Goal: Task Accomplishment & Management: Use online tool/utility

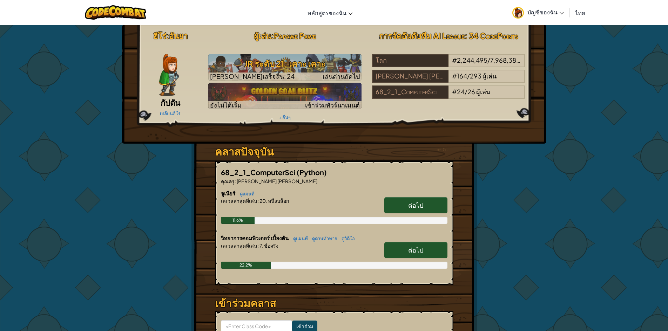
click at [405, 249] on link "ต่อไป" at bounding box center [415, 250] width 63 height 16
select select "th"
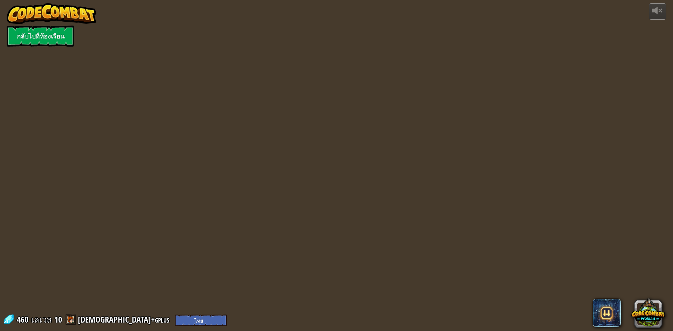
select select "th"
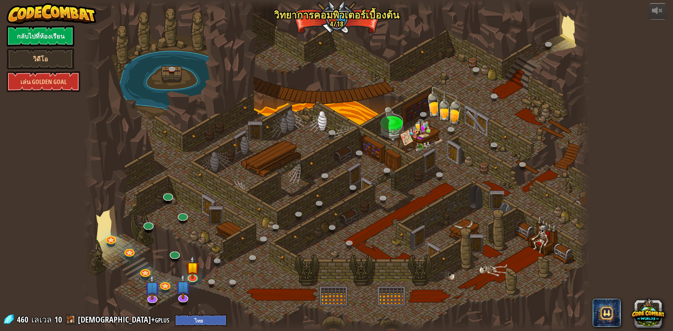
select select "th"
click at [193, 275] on img at bounding box center [193, 261] width 14 height 31
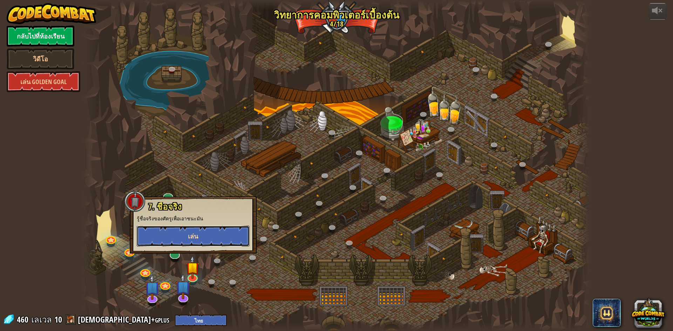
click at [214, 240] on button "เล่น" at bounding box center [193, 236] width 113 height 21
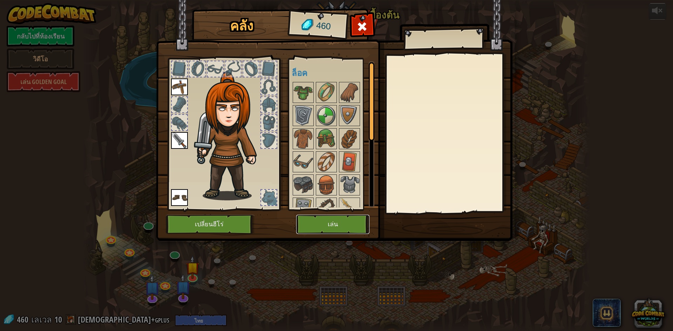
click at [331, 223] on button "เล่น" at bounding box center [332, 224] width 73 height 19
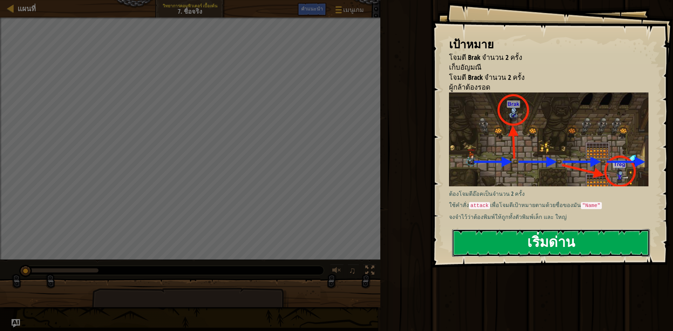
click at [500, 238] on button "เริ่มด่าน" at bounding box center [551, 243] width 198 height 28
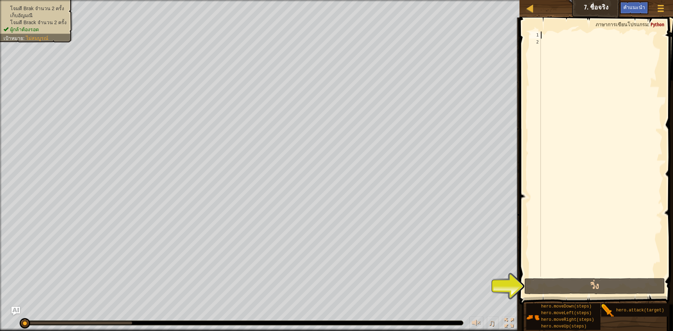
click at [545, 38] on div at bounding box center [601, 162] width 123 height 260
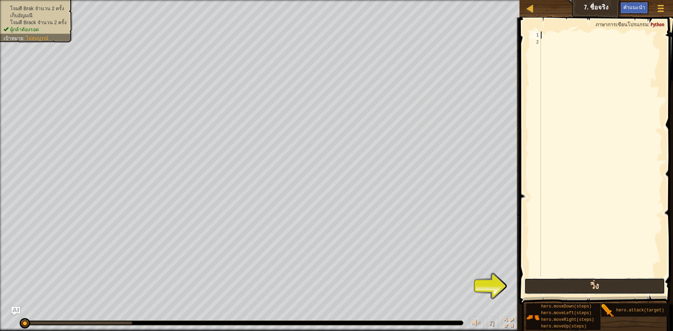
click at [557, 283] on button "วิ่ง" at bounding box center [595, 286] width 141 height 16
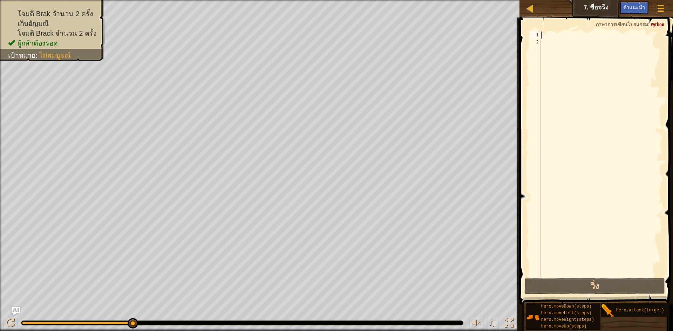
type textarea "h"
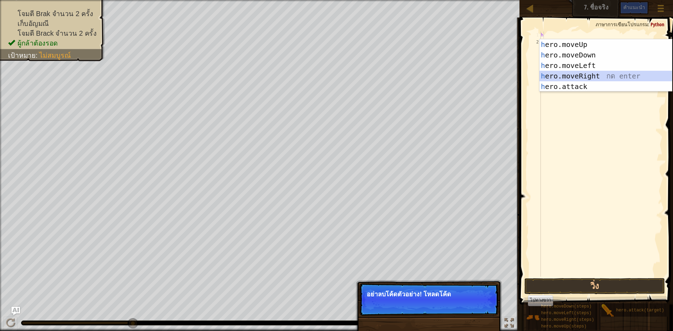
click at [574, 74] on div "h ero.moveUp กด enter h ero.moveDown กด enter h ero.moveLeft กด enter h ero.mov…" at bounding box center [606, 76] width 133 height 74
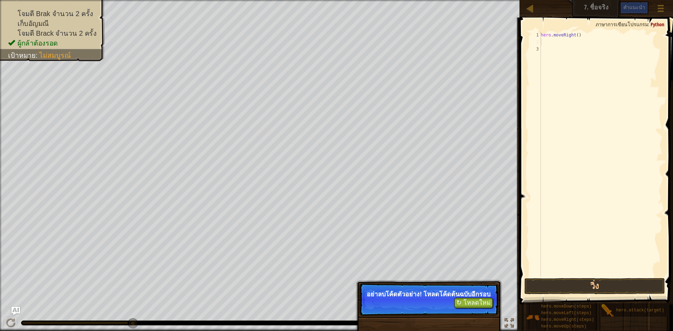
click at [543, 42] on div "hero . moveRight ( )" at bounding box center [601, 162] width 123 height 260
click at [574, 37] on div "hero . moveRight ( )" at bounding box center [601, 162] width 123 height 260
click at [576, 37] on div "hero . moveRight ( )" at bounding box center [601, 162] width 123 height 260
click at [580, 35] on div "hero . moveRight ( )" at bounding box center [601, 162] width 123 height 260
type textarea "hero.moveRight()"
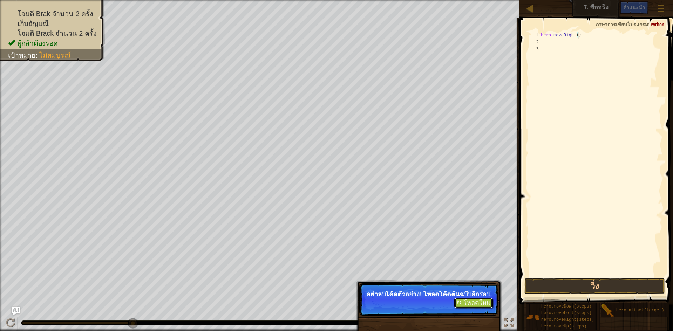
click at [466, 309] on button "↻ โหลดใหม่" at bounding box center [473, 303] width 39 height 11
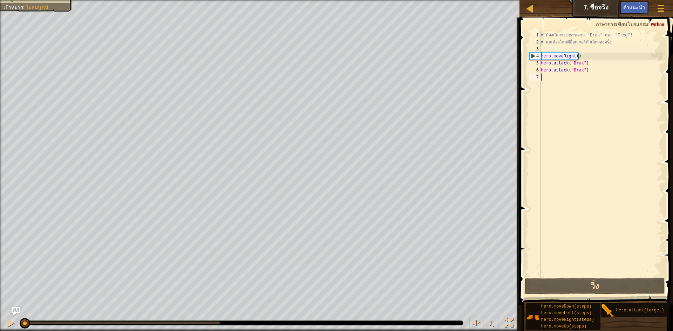
click at [595, 67] on div "# ป้องกันการรุกรานจาก "Brak" และ "Treg"! # คุณต้องโจมตีอ็อกเกอร์ตัวเล็กสองครั้ง…" at bounding box center [601, 162] width 123 height 260
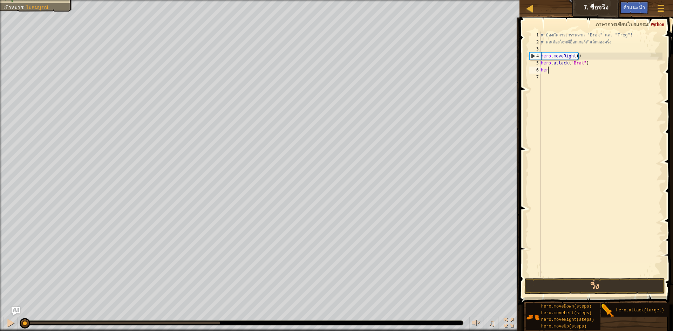
type textarea "h"
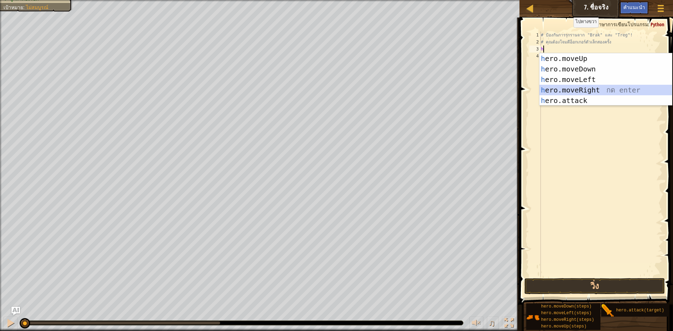
click at [592, 91] on div "h ero.moveUp กด enter h ero.moveDown กด enter h ero.moveLeft กด enter h ero.mov…" at bounding box center [606, 90] width 133 height 74
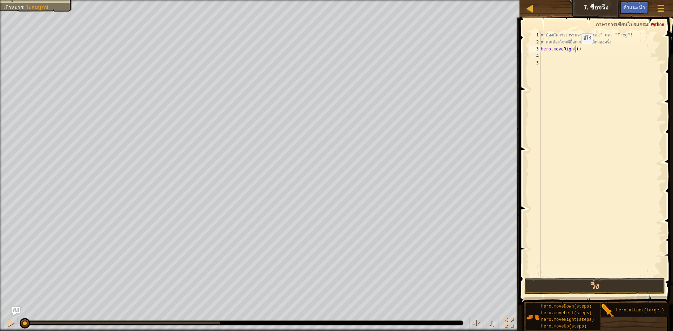
click at [575, 51] on div "# ป้องกันการรุกรานจาก "Brak" และ "Treg"! # คุณต้องโจมตีอ็อกเกอร์ตัวเล็กสองครั้ง…" at bounding box center [601, 162] width 123 height 260
type textarea "hero.moveRight()"
click at [556, 56] on div "# ป้องกันการรุกรานจาก "Brak" และ "Treg"! # คุณต้องโจมตีอ็อกเกอร์ตัวเล็กสองครั้ง…" at bounding box center [601, 162] width 123 height 260
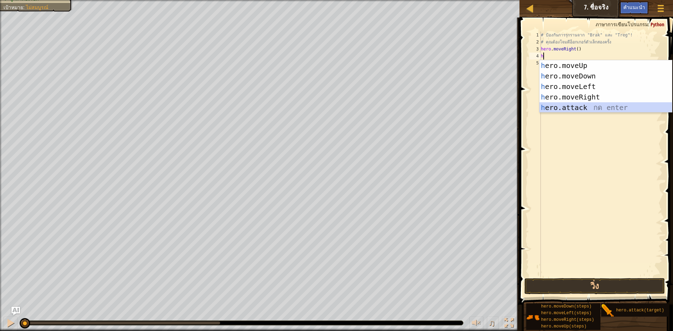
click at [565, 107] on div "h ero.moveUp กด enter h ero.moveDown กด enter h ero.moveLeft กด enter h ero.mov…" at bounding box center [606, 97] width 133 height 74
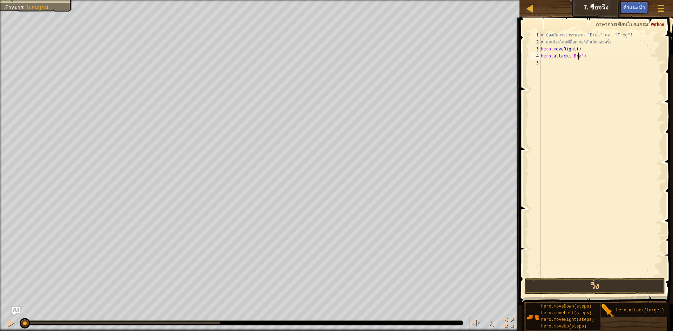
scroll to position [3, 3]
type textarea "hero.attack("Brak2")"
click at [548, 61] on div "# ป้องกันการรุกรานจาก "Brak" และ "Treg"! # คุณต้องโจมตีอ็อกเกอร์ตัวเล็กสองครั้ง…" at bounding box center [601, 162] width 123 height 260
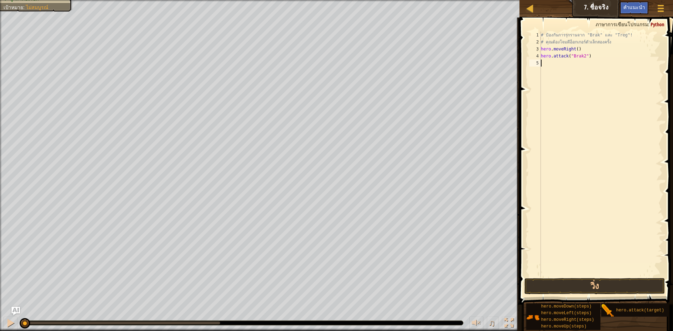
type textarea "h"
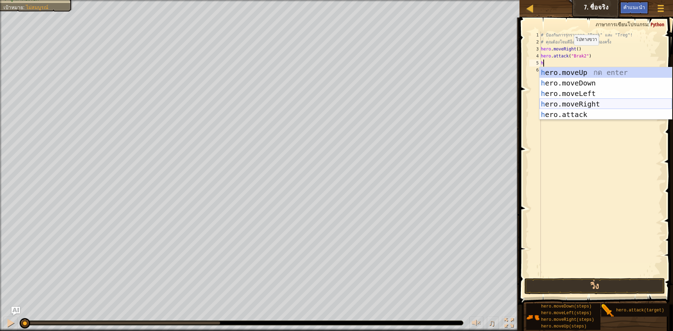
click at [551, 104] on div "h ero.moveUp กด enter h ero.moveDown กด enter h ero.moveLeft กด enter h ero.mov…" at bounding box center [606, 104] width 133 height 74
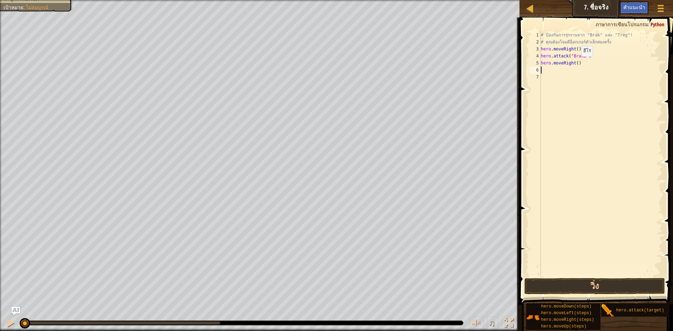
click at [575, 63] on div "# ป้องกันการรุกรานจาก "Brak" และ "Treg"! # คุณต้องโจมตีอ็อกเกอร์ตัวเล็กสองครั้ง…" at bounding box center [601, 162] width 123 height 260
type textarea "hero.moveRight(3)"
click at [550, 68] on div "# ป้องกันการรุกรานจาก "Brak" และ "Treg"! # คุณต้องโจมตีอ็อกเกอร์ตัวเล็กสองครั้ง…" at bounding box center [601, 162] width 123 height 260
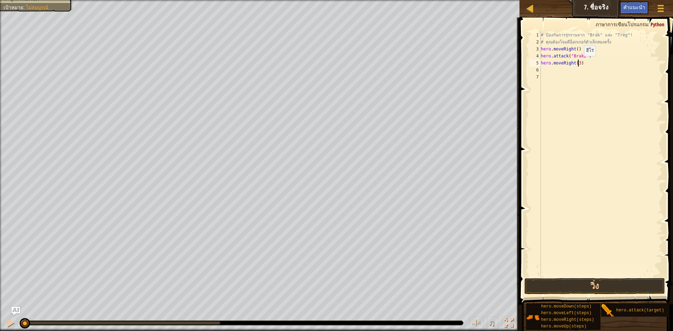
click at [578, 63] on div "# ป้องกันการรุกรานจาก "Brak" และ "Treg"! # คุณต้องโจมตีอ็อกเกอร์ตัวเล็กสองครั้ง…" at bounding box center [601, 162] width 123 height 260
type textarea "hero.moveRight(2)"
click at [553, 69] on div "# ป้องกันการรุกรานจาก "Brak" และ "Treg"! # คุณต้องโจมตีอ็อกเกอร์ตัวเล็กสองครั้ง…" at bounding box center [601, 162] width 123 height 260
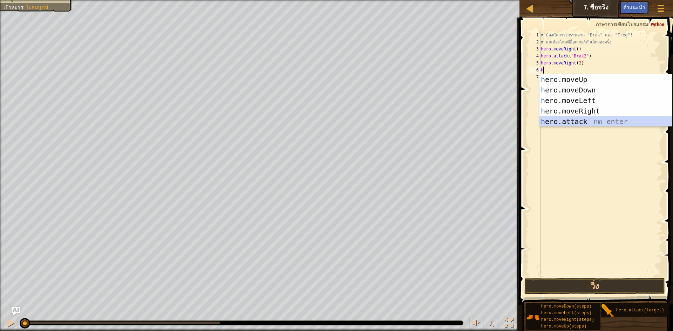
click at [582, 123] on div "h ero.moveUp กด enter h ero.moveDown กด enter h ero.moveLeft กด enter h ero.mov…" at bounding box center [606, 111] width 133 height 74
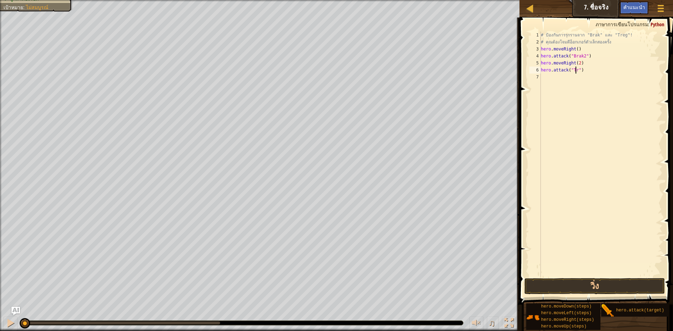
scroll to position [3, 3]
click at [581, 288] on button "วิ่ง" at bounding box center [595, 286] width 141 height 16
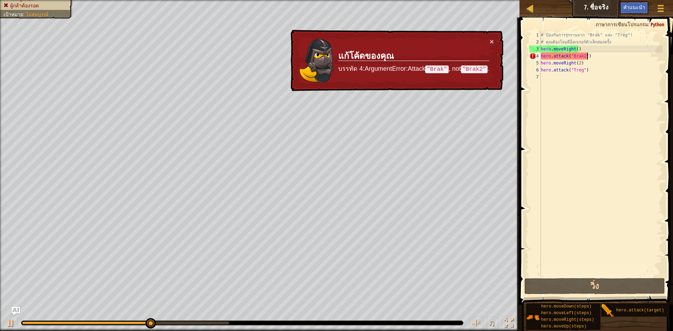
click at [599, 58] on div "# ป้องกันการรุกรานจาก "Brak" และ "Treg"! # คุณต้องโจมตีอ็อกเกอร์ตัวเล็กสองครั้ง…" at bounding box center [601, 162] width 123 height 260
click at [596, 58] on div "# ป้องกันการรุกรานจาก "Brak" และ "Treg"! # คุณต้องโจมตีอ็อกเกอร์ตัวเล็กสองครั้ง…" at bounding box center [601, 162] width 123 height 260
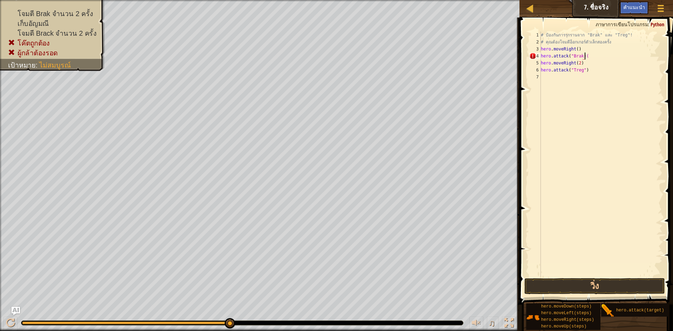
scroll to position [3, 4]
click at [586, 56] on div "# ป้องกันการรุกรานจาก "Brak" และ "Treg"! # คุณต้องโจมตีอ็อกเกอร์ตัวเล็กสองครั้ง…" at bounding box center [601, 162] width 123 height 260
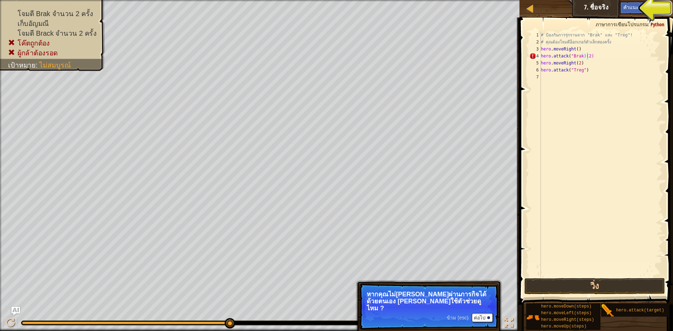
click at [609, 13] on div "แผนที่ วิทยาการคอมพิวเตอร์ เบื้องต้น 7. ชื่อจริง เมนูเกม เสร็จ[PERSON_NAME]แนะนำ" at bounding box center [597, 9] width 154 height 18
click at [602, 285] on button "วิ่ง" at bounding box center [595, 286] width 141 height 16
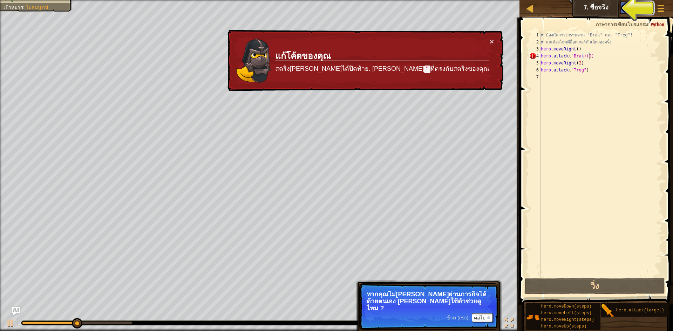
click at [596, 59] on div "# ป้องกันการรุกรานจาก "Brak" และ "Treg"! # คุณต้องโจมตีอ็อกเกอร์ตัวเล็กสองครั้ง…" at bounding box center [601, 162] width 123 height 260
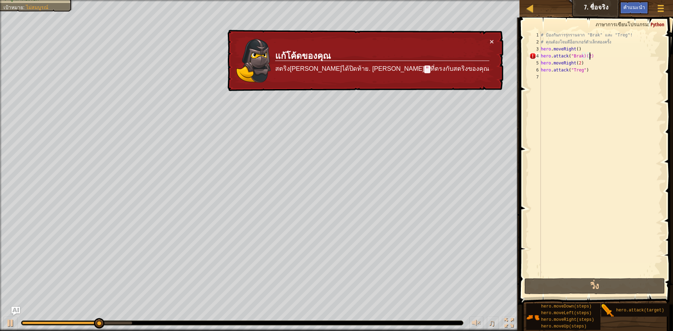
click at [596, 59] on div "# ป้องกันการรุกรานจาก "Brak" และ "Treg"! # คุณต้องโจมตีอ็อกเกอร์ตัวเล็กสองครั้ง…" at bounding box center [601, 162] width 123 height 260
click at [581, 56] on div "# ป้องกันการรุกรานจาก "Brak" และ "Treg"! # คุณต้องโจมตีอ็อกเกอร์ตัวเล็กสองครั้ง…" at bounding box center [601, 162] width 123 height 260
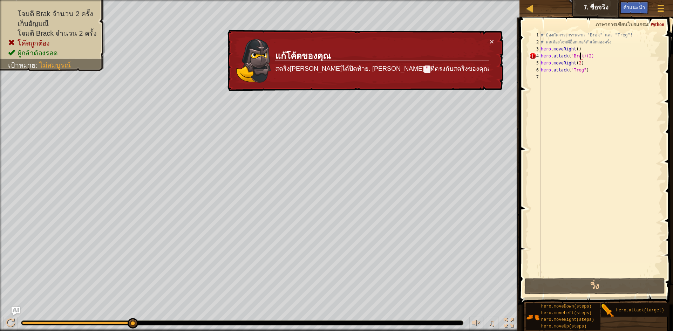
scroll to position [3, 4]
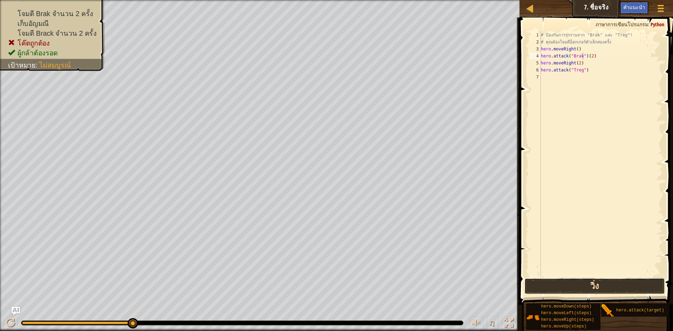
click at [598, 281] on button "วิ่ง" at bounding box center [595, 286] width 141 height 16
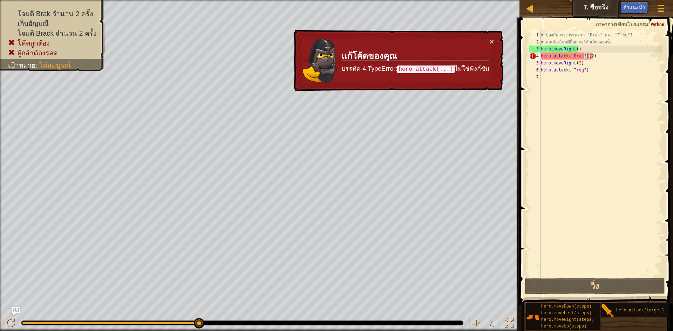
click at [597, 59] on div "# ป้องกันการรุกรานจาก "Brak" และ "Treg"! # คุณต้องโจมตีอ็อกเกอร์ตัวเล็กสองครั้ง…" at bounding box center [601, 162] width 123 height 260
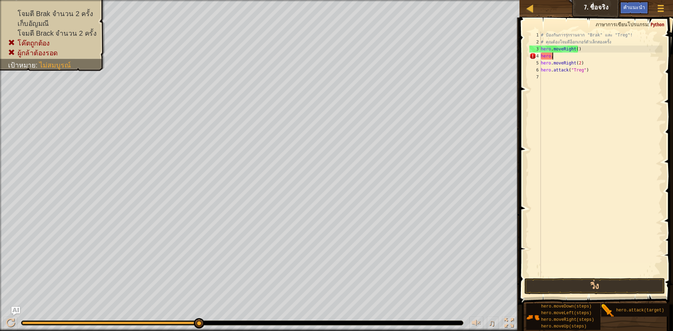
scroll to position [3, 0]
type textarea "h"
click at [613, 59] on div "# ป้องกันการรุกรานจาก "Brak" และ "Treg"! # คุณต้องโจมตีอ็อกเกอร์ตัวเล็กสองครั้ง…" at bounding box center [601, 162] width 123 height 260
click at [616, 65] on div "# ป้องกันการรุกรานจาก "Brak" และ "Treg"! # คุณต้องโจมตีอ็อกเกอร์ตัวเล็กสองครั้ง…" at bounding box center [601, 162] width 123 height 260
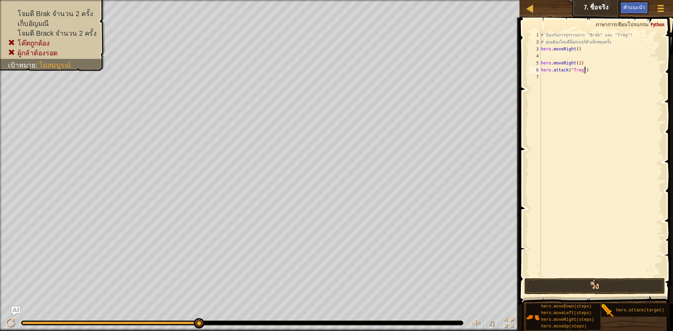
click at [616, 73] on div "# ป้องกันการรุกรานจาก "Brak" และ "Treg"! # คุณต้องโจมตีอ็อกเกอร์ตัวเล็กสองครั้ง…" at bounding box center [601, 162] width 123 height 260
type textarea "h"
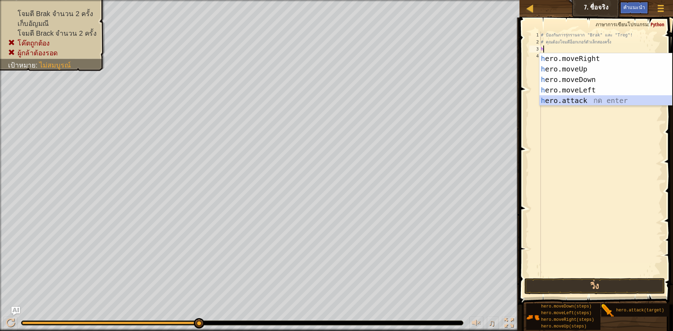
click at [581, 98] on div "h ero.moveRight กด enter h ero.moveUp กด enter h ero.moveDown กด enter h ero.mo…" at bounding box center [606, 90] width 133 height 74
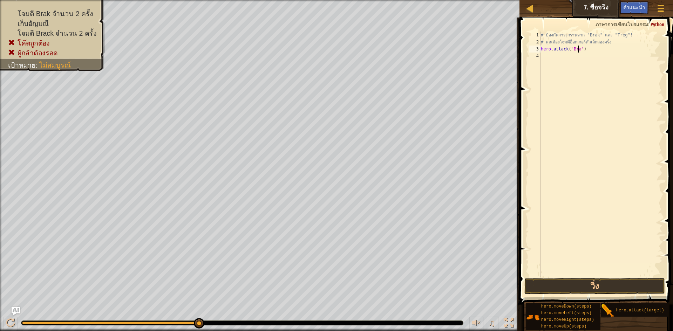
scroll to position [3, 3]
type textarea "hero.attack("Brak")"
click at [560, 52] on div "# ป้องกันการรุกรานจาก "Brak" และ "Treg"! # คุณต้องโจมตีอ็อกเกอร์ตัวเล็กสองครั้ง…" at bounding box center [601, 162] width 123 height 260
click at [556, 58] on div "# ป้องกันการรุกรานจาก "Brak" และ "Treg"! # คุณต้องโจมตีอ็อกเกอร์ตัวเล็กสองครั้ง…" at bounding box center [601, 162] width 123 height 260
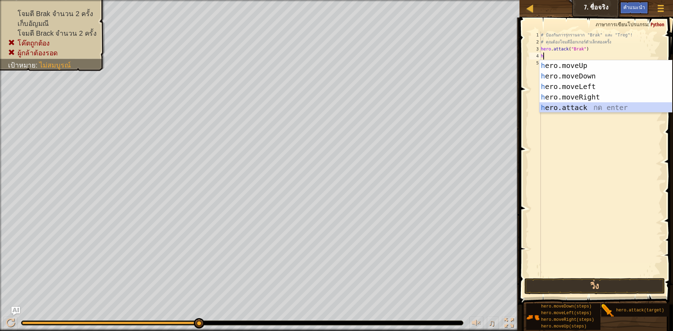
click at [568, 108] on div "h ero.moveUp กด enter h ero.moveDown กด enter h ero.moveLeft กด enter h ero.mov…" at bounding box center [606, 97] width 133 height 74
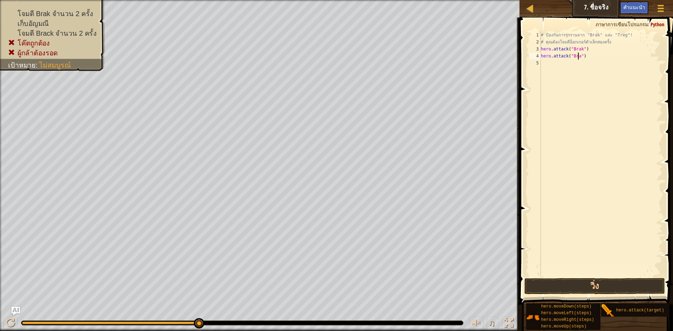
scroll to position [3, 3]
type textarea "hero.attack("Brak")"
click at [543, 62] on div "# ป้องกันการรุกรานจาก "Brak" และ "Treg"! # คุณต้องโจมตีอ็อกเกอร์ตัวเล็กสองครั้ง…" at bounding box center [601, 162] width 123 height 260
click at [565, 288] on button "วิ่ง" at bounding box center [595, 286] width 141 height 16
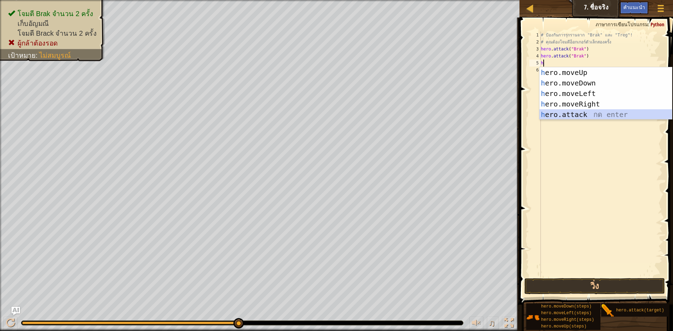
click at [557, 116] on div "h ero.moveUp กด enter h ero.moveDown กด enter h ero.moveLeft กด enter h ero.mov…" at bounding box center [606, 104] width 133 height 74
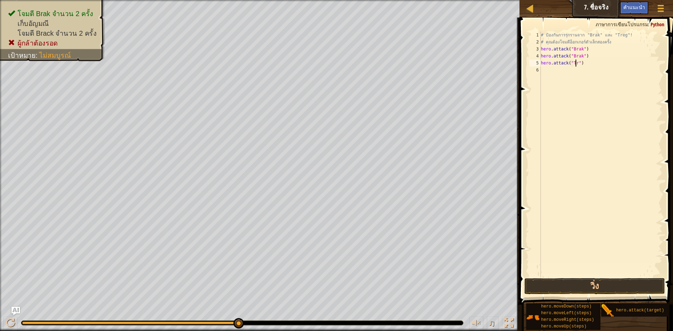
scroll to position [3, 3]
type textarea "hero.attack("Treg")"
click at [553, 73] on div "# ป้องกันการรุกรานจาก "Brak" และ "Treg"! # คุณต้องโจมตีอ็อกเกอร์ตัวเล็กสองครั้ง…" at bounding box center [601, 162] width 123 height 260
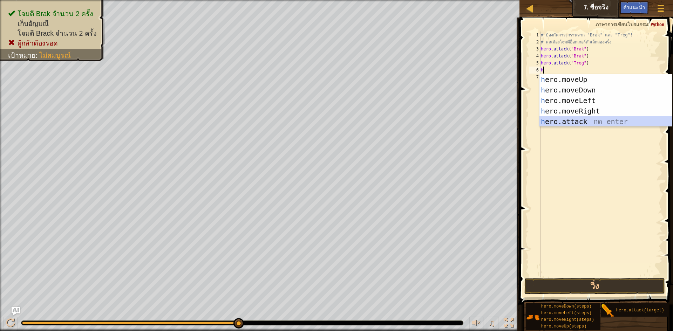
click at [556, 119] on div "h ero.moveUp กด enter h ero.moveDown กด enter h ero.moveLeft กด enter h ero.mov…" at bounding box center [606, 111] width 133 height 74
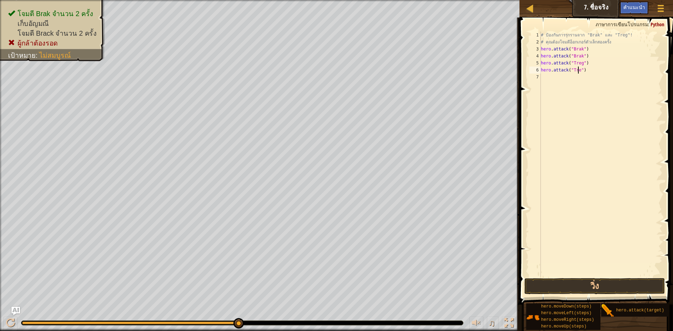
scroll to position [3, 3]
type textarea "hero.attack("Treg")"
click at [590, 288] on button "วิ่ง" at bounding box center [595, 286] width 141 height 16
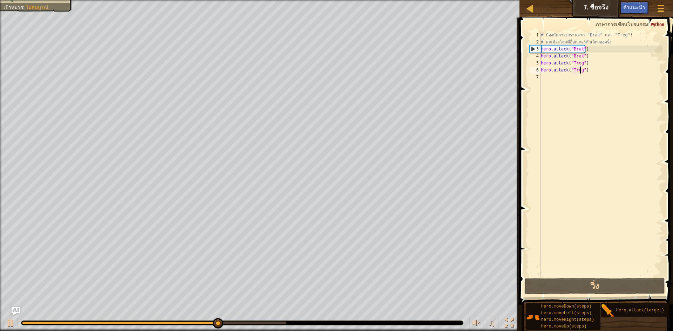
click at [550, 81] on div "# ป้องกันการรุกรานจาก "Brak" และ "Treg"! # คุณต้องโจมตีอ็อกเกอร์ตัวเล็กสองครั้ง…" at bounding box center [601, 162] width 123 height 260
type textarea "h"
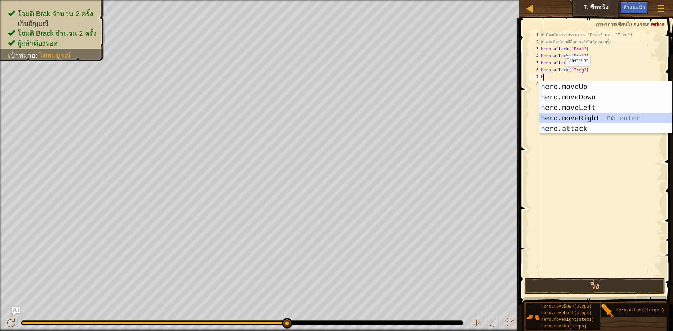
click at [553, 115] on div "h ero.moveUp กด enter h ero.moveDown กด enter h ero.moveLeft กด enter h ero.mov…" at bounding box center [606, 118] width 133 height 74
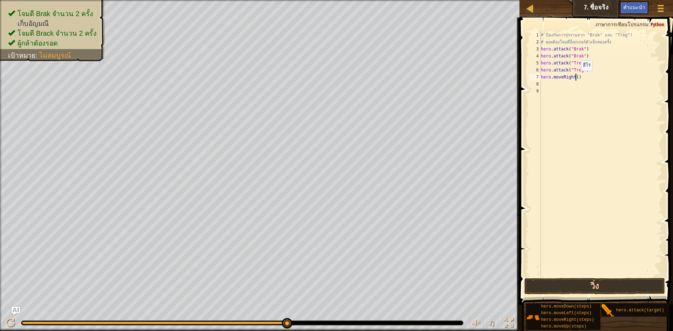
click at [575, 78] on div "# ป้องกันการรุกรานจาก "Brak" และ "Treg"! # คุณต้องโจมตีอ็อกเกอร์ตัวเล็กสองครั้ง…" at bounding box center [601, 162] width 123 height 260
click at [629, 282] on button "วิ่ง" at bounding box center [595, 286] width 141 height 16
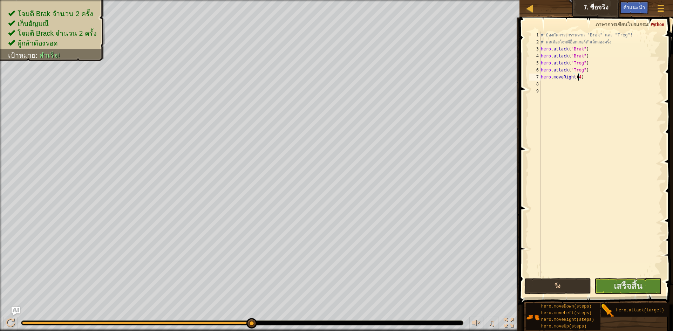
type textarea "hero.moveRight(4)"
click at [583, 285] on button "วิ่ง" at bounding box center [558, 286] width 67 height 16
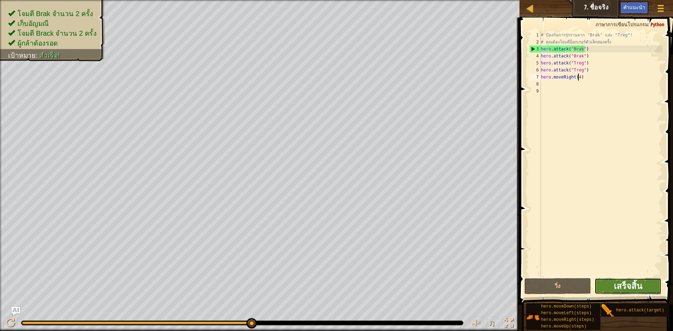
click at [623, 284] on span "เสร็จสิ้น" at bounding box center [628, 286] width 28 height 11
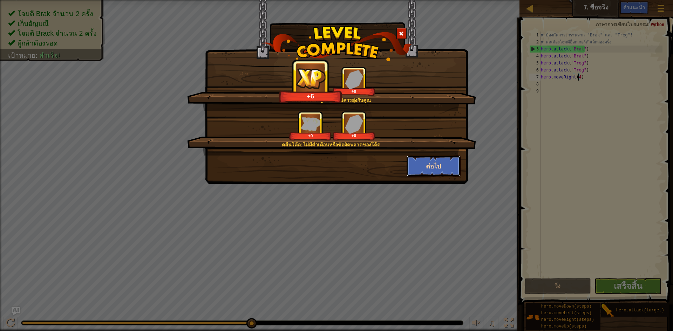
click at [414, 168] on button "ต่อไป" at bounding box center [434, 166] width 54 height 21
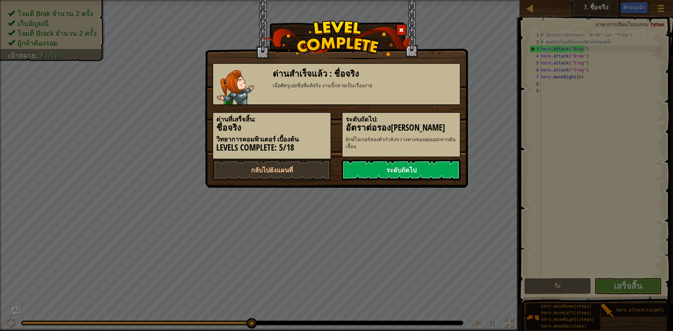
click at [410, 169] on link "ระดับถัดไป" at bounding box center [401, 170] width 119 height 21
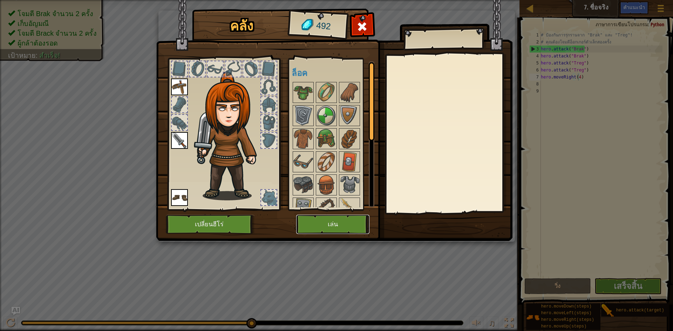
click at [338, 219] on button "เล่น" at bounding box center [332, 224] width 73 height 19
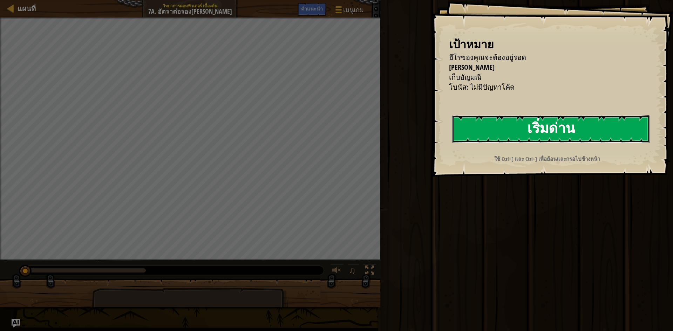
click at [497, 136] on button "เริ่มด่าน" at bounding box center [551, 129] width 198 height 28
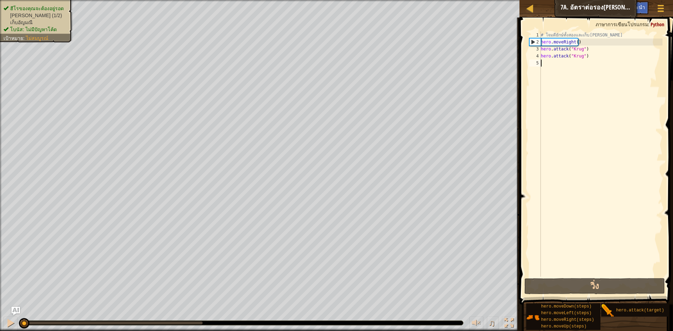
type textarea "h"
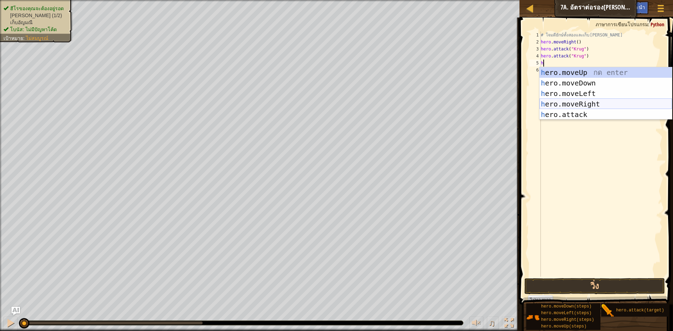
click at [563, 108] on div "h ero.moveUp กด enter h ero.moveDown กด enter h ero.moveLeft กด enter h ero.mov…" at bounding box center [606, 104] width 133 height 74
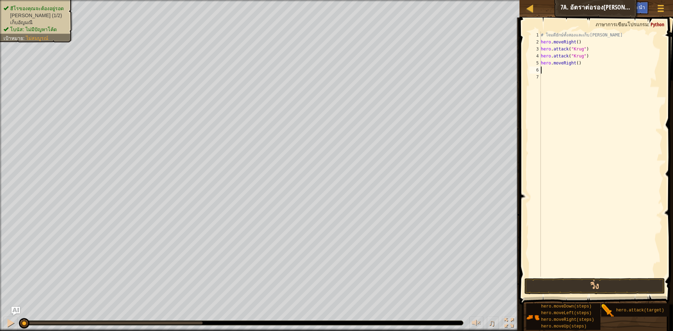
type textarea "h"
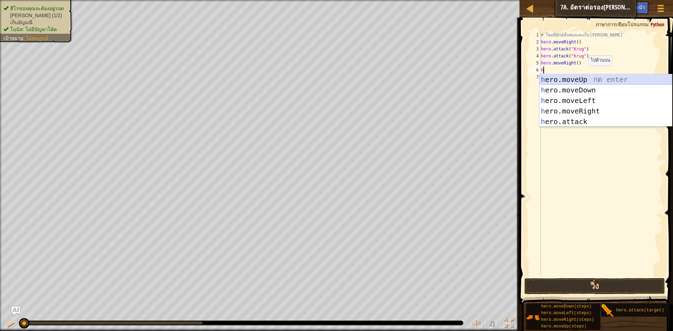
click at [581, 77] on div "h ero.moveUp กด enter h ero.moveDown กด enter h ero.moveLeft กด enter h ero.mov…" at bounding box center [606, 111] width 133 height 74
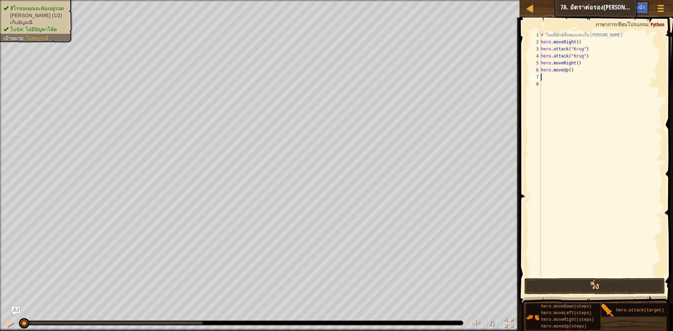
type textarea "h"
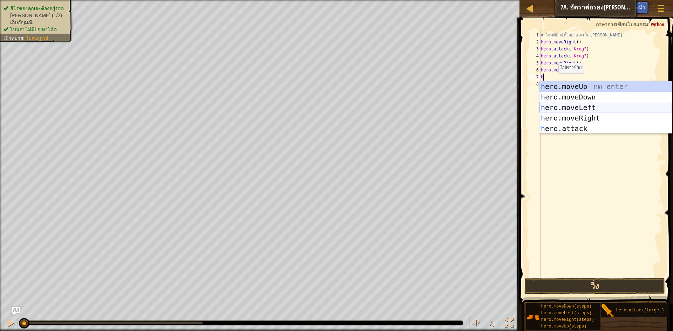
click at [575, 106] on div "h ero.moveUp กด enter h ero.moveDown กด enter h ero.moveLeft กด enter h ero.mov…" at bounding box center [606, 118] width 133 height 74
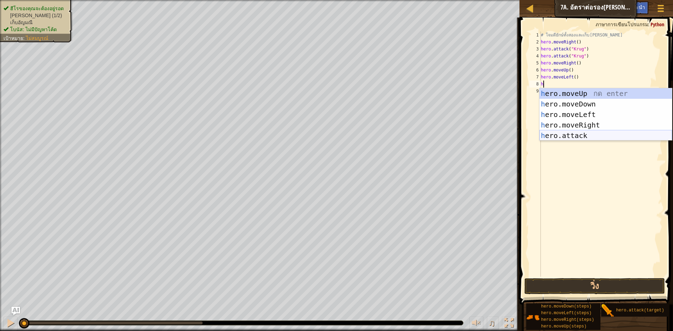
click at [557, 138] on div "h ero.moveUp กด enter h ero.moveDown กด enter h ero.moveLeft กด enter h ero.mov…" at bounding box center [606, 125] width 133 height 74
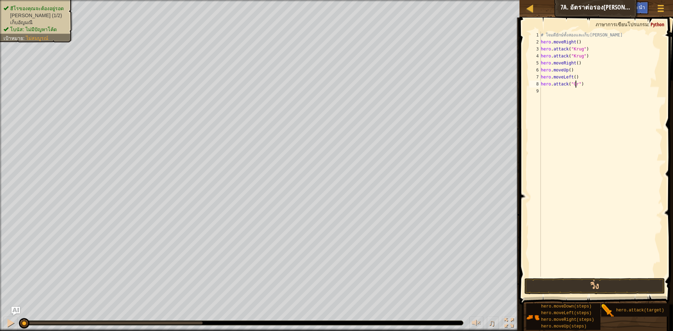
scroll to position [3, 3]
type textarea "hero.attack("Grump")"
click at [548, 89] on div "# โจมตียักษ์ทั้งสองและเก็บ[PERSON_NAME] hero . moveRight ( ) hero . attack ( "K…" at bounding box center [601, 162] width 123 height 260
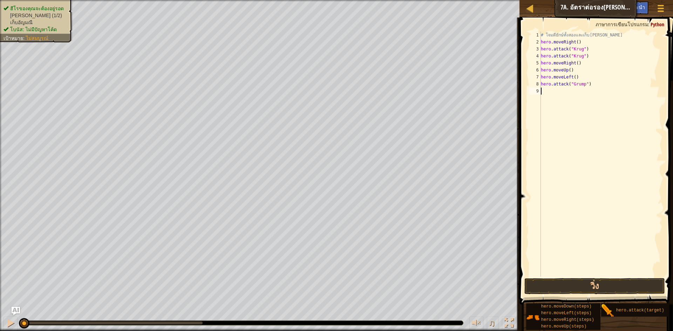
type textarea "G"
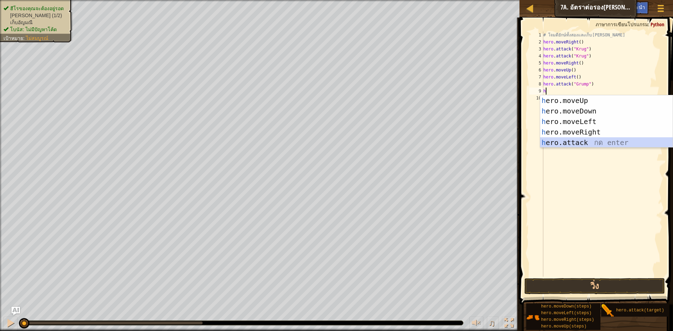
click at [561, 144] on div "h ero.moveUp กด enter h ero.moveDown กด enter h ero.moveLeft กด enter h ero.mov…" at bounding box center [606, 132] width 133 height 74
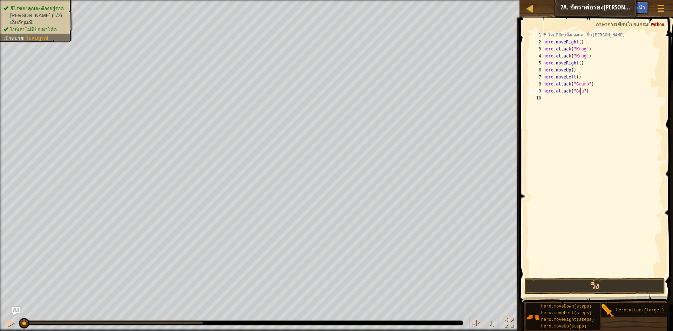
scroll to position [3, 3]
type textarea "hero.attack("Grump")"
click at [544, 97] on div "# โจมตียักษ์ทั้งสองและเก็บ[PERSON_NAME] hero . moveRight ( ) hero . attack ( "K…" at bounding box center [602, 162] width 121 height 260
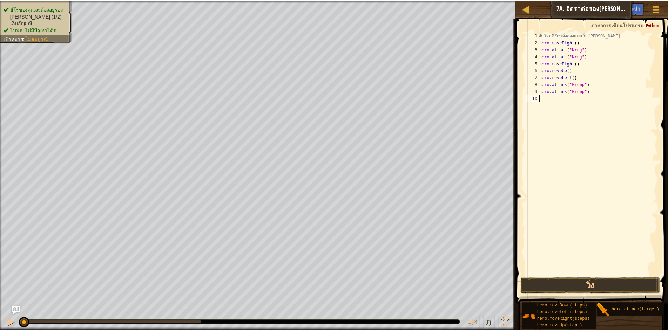
scroll to position [3, 0]
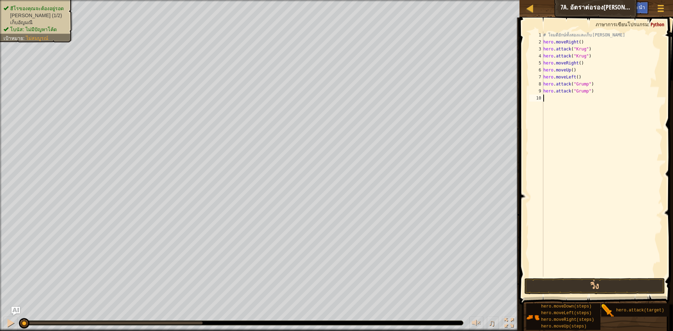
type textarea "h"
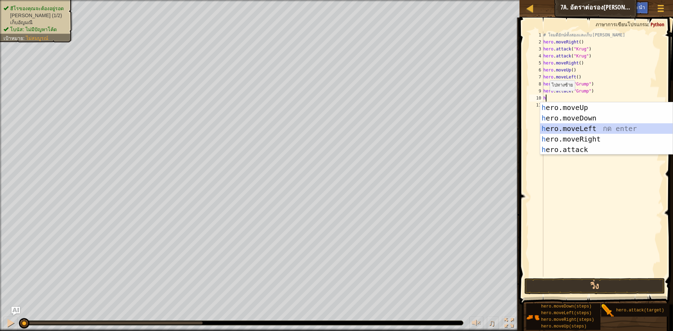
click at [567, 126] on div "h ero.moveUp กด enter h ero.moveDown กด enter h ero.moveLeft กด enter h ero.mov…" at bounding box center [606, 139] width 133 height 74
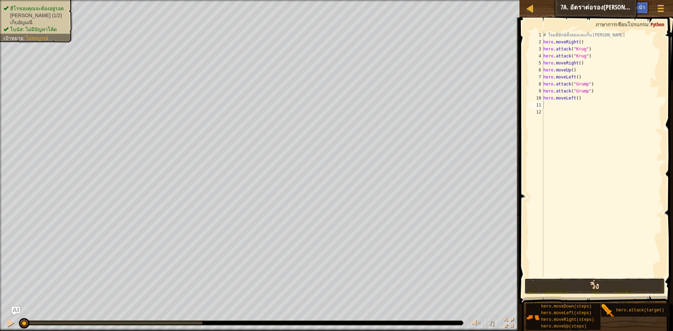
click at [565, 283] on button "วิ่ง" at bounding box center [595, 286] width 141 height 16
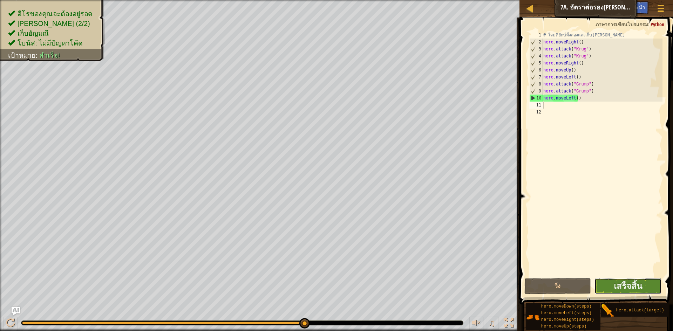
click at [613, 285] on button "เสร็จสิ้น" at bounding box center [628, 286] width 67 height 16
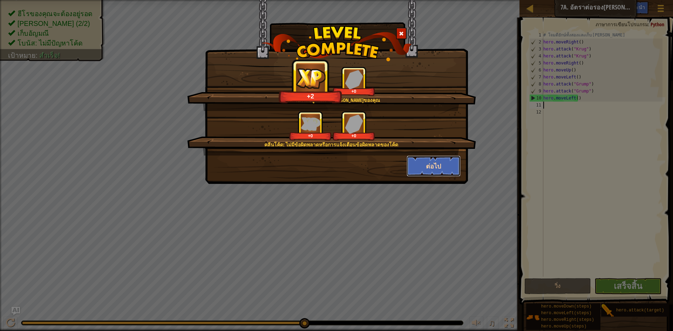
click at [423, 162] on button "ต่อไป" at bounding box center [434, 166] width 54 height 21
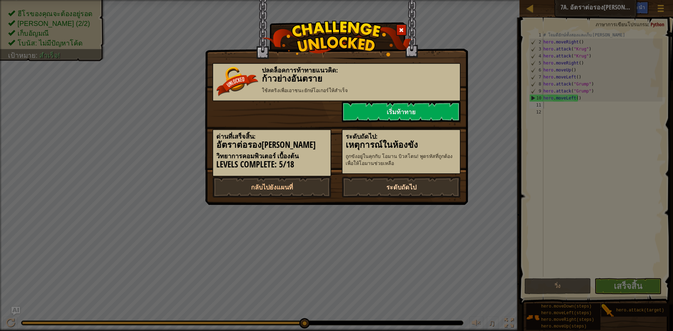
click at [402, 185] on link "ระดับถัดไป" at bounding box center [401, 187] width 119 height 21
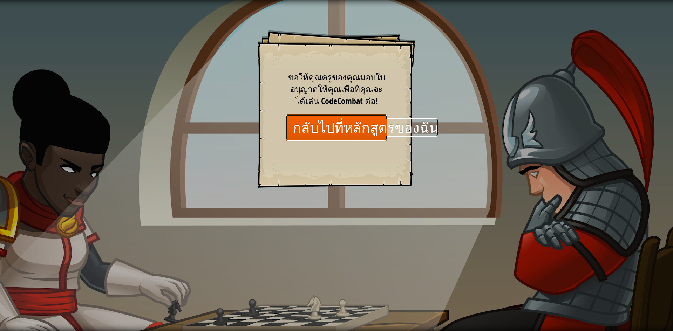
click at [308, 122] on link "กลับไปที่หลักสูตรของฉัน" at bounding box center [337, 127] width 102 height 27
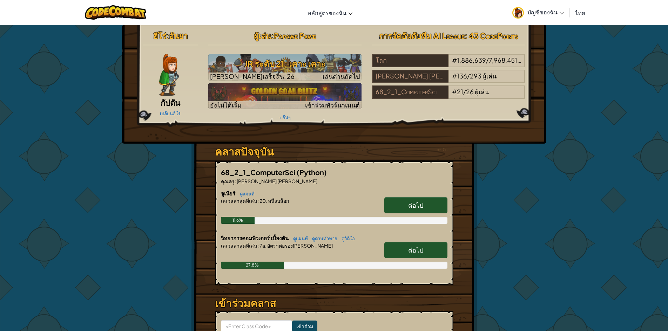
click at [412, 248] on span "ต่อไป" at bounding box center [415, 250] width 15 height 8
select select "th"
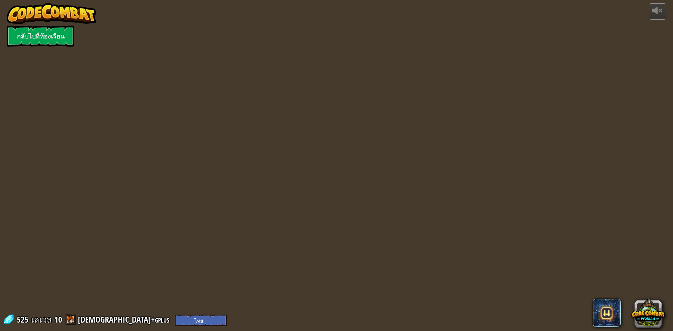
select select "th"
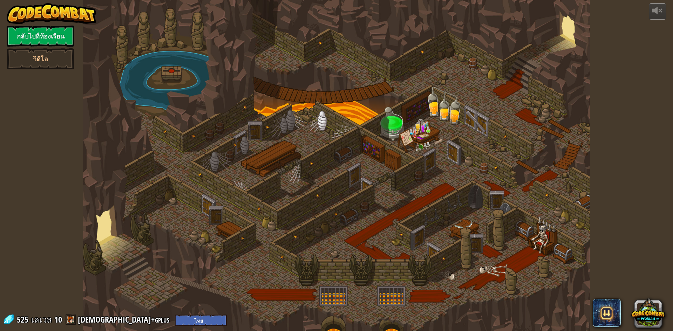
select select "th"
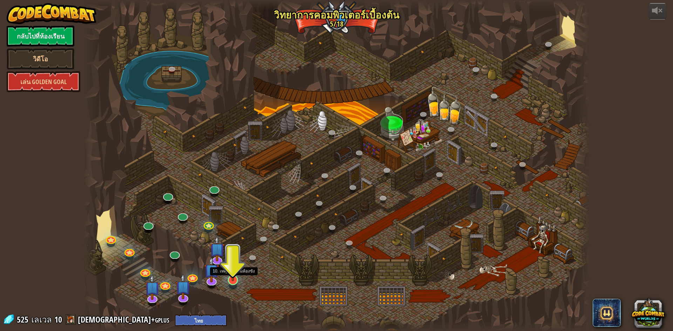
click at [232, 276] on img at bounding box center [233, 265] width 14 height 31
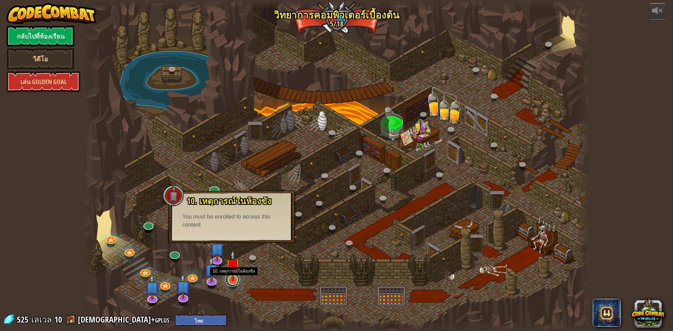
click at [235, 282] on link at bounding box center [232, 280] width 14 height 14
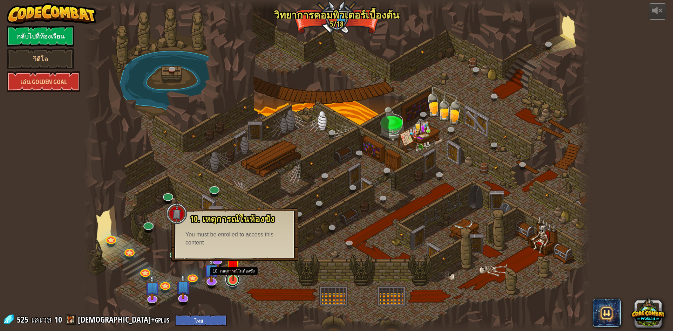
click at [235, 282] on link at bounding box center [232, 280] width 14 height 14
click at [27, 86] on link "เล่น Golden Goal" at bounding box center [44, 81] width 74 height 21
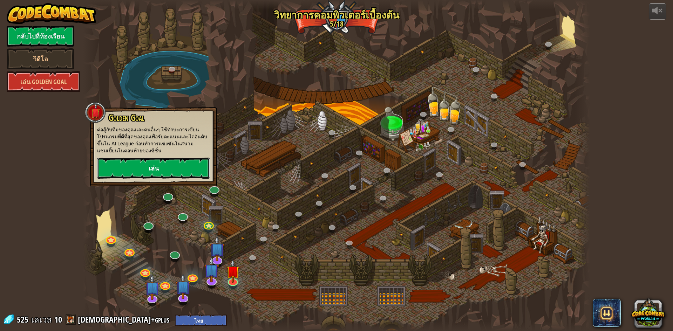
click at [139, 164] on link "เล่น" at bounding box center [153, 168] width 113 height 21
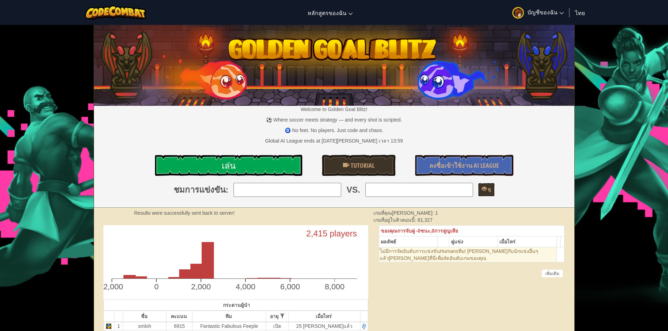
select select "th"
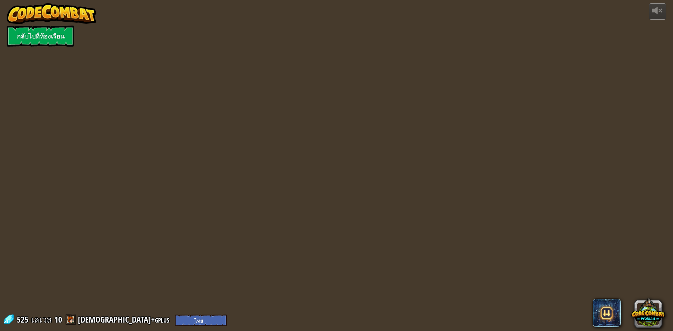
select select "th"
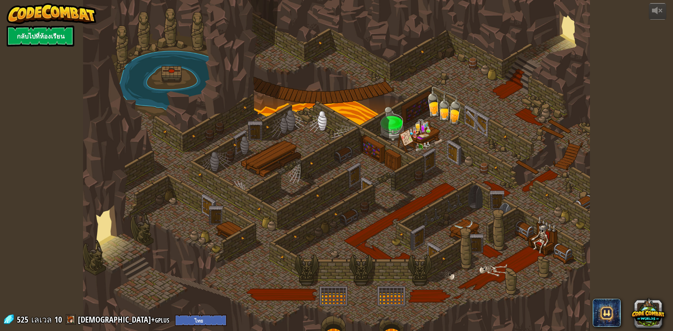
select select "th"
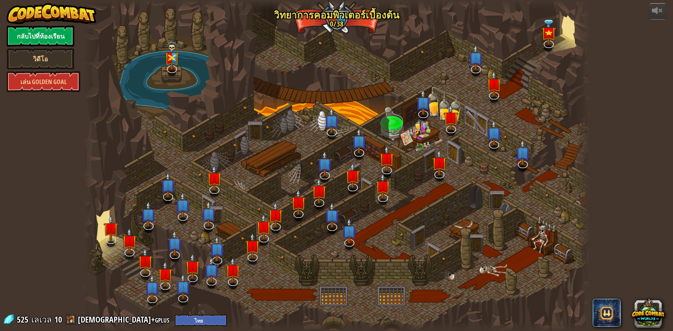
select select "th"
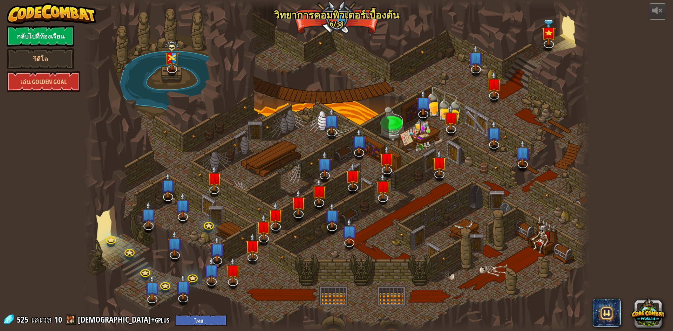
select select "th"
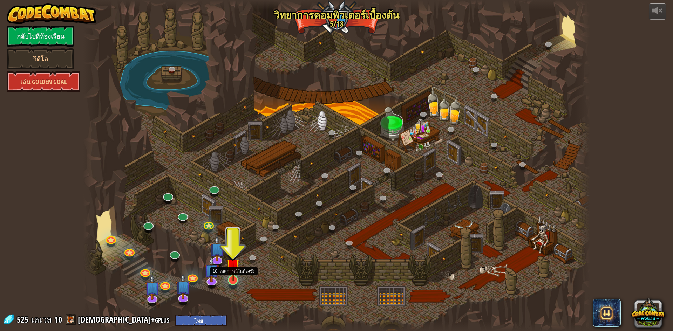
click at [231, 275] on img at bounding box center [233, 265] width 14 height 31
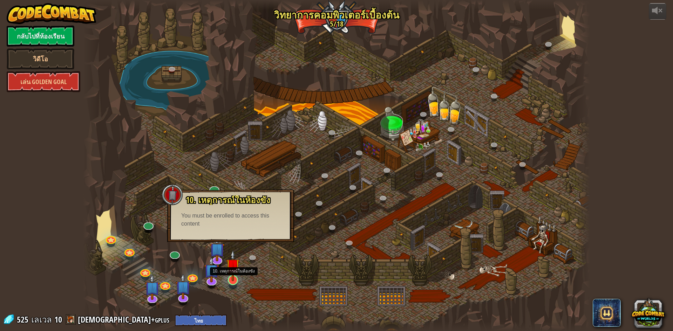
click at [235, 277] on img at bounding box center [233, 265] width 14 height 31
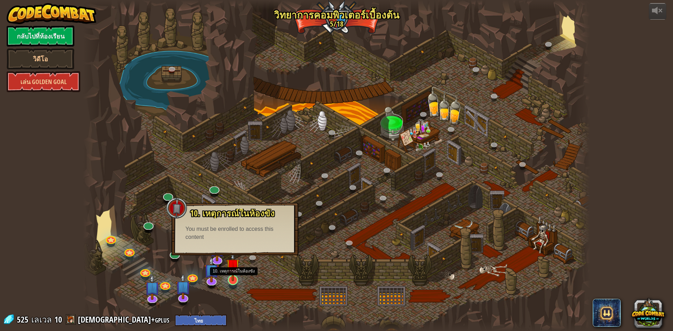
click at [235, 278] on img at bounding box center [233, 265] width 14 height 31
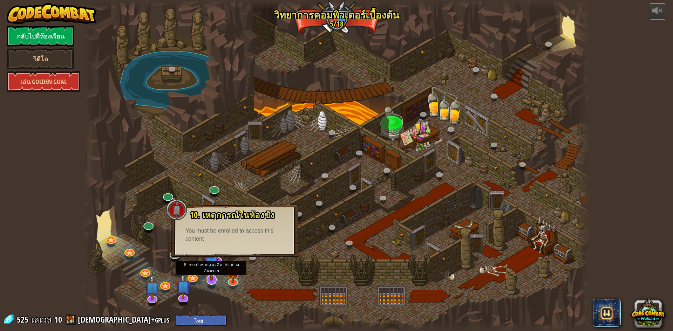
click at [209, 278] on img at bounding box center [211, 264] width 15 height 34
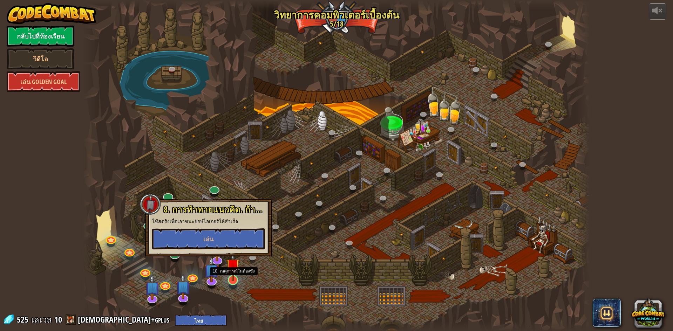
click at [230, 280] on img at bounding box center [233, 265] width 14 height 31
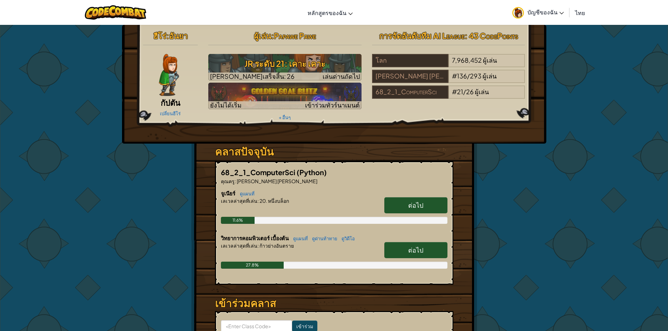
click at [407, 206] on link "ต่อไป" at bounding box center [415, 205] width 63 height 16
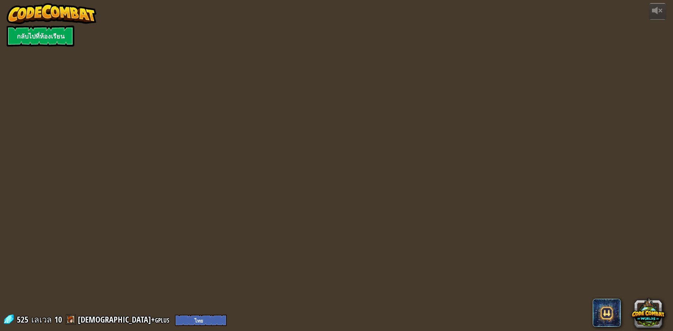
select select "th"
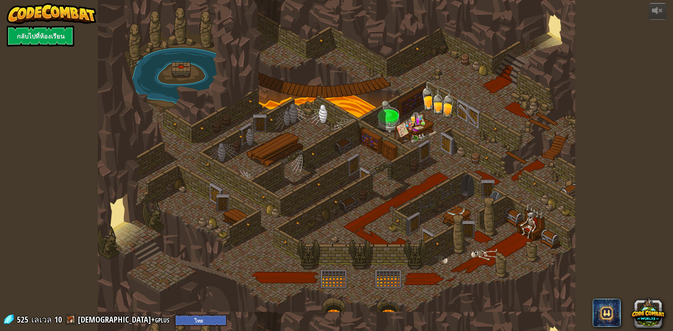
select select "th"
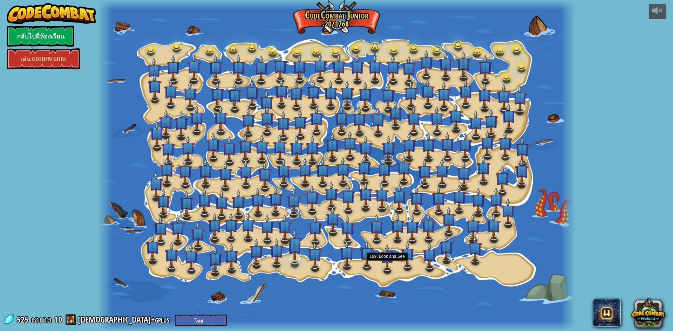
select select "th"
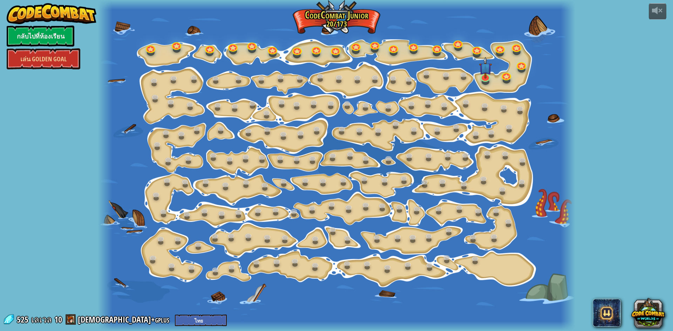
select select "th"
click at [483, 79] on link at bounding box center [485, 76] width 14 height 14
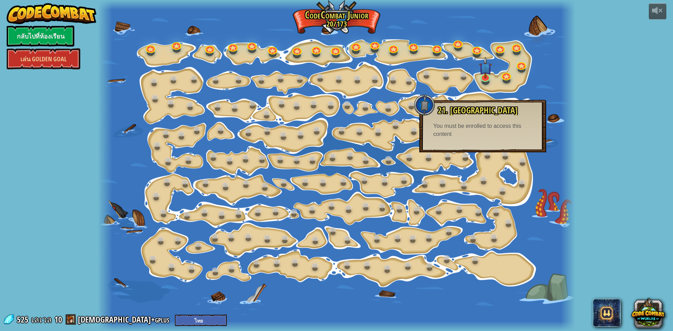
click at [481, 136] on div "21. เคาะ เคาะ [PERSON_NAME] hit ลังเพื่อเปิดมันได้ You must be enrolled to acce…" at bounding box center [482, 122] width 113 height 33
click at [483, 74] on img at bounding box center [485, 62] width 13 height 29
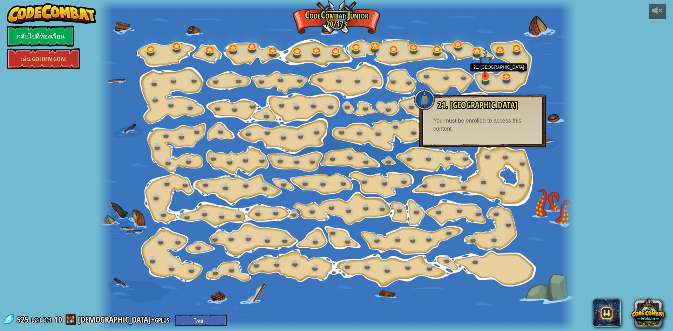
click at [483, 74] on img at bounding box center [485, 62] width 13 height 29
click at [483, 75] on img at bounding box center [485, 62] width 13 height 29
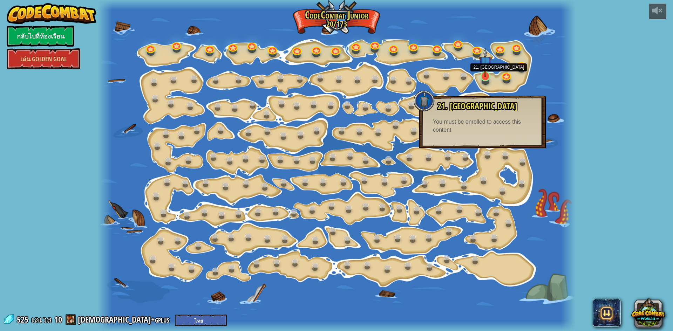
click at [482, 75] on img at bounding box center [485, 62] width 13 height 29
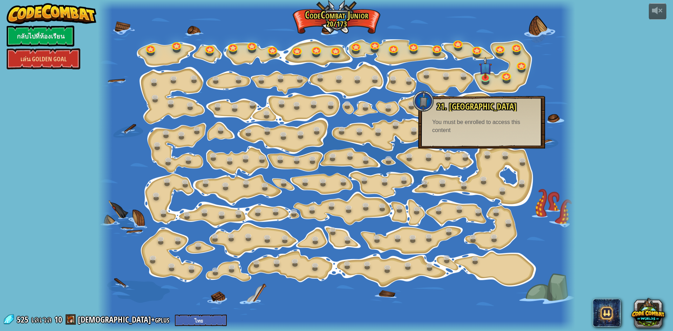
click at [465, 118] on div "21. เคาะ เคาะ [PERSON_NAME] hit ลังเพื่อเปิดมันได้ You must be enrolled to acce…" at bounding box center [481, 118] width 113 height 33
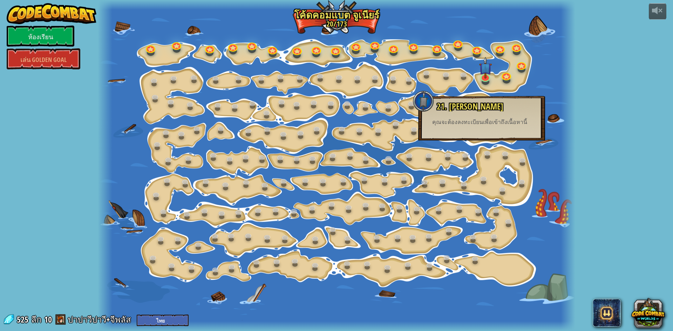
click at [579, 63] on div "ขับเคลื่อนโดย ห้องเรียน [PERSON_NAME] Golden Goal 15. ทีละขั้น ค่าอาร์กิวเมนต์ข…" at bounding box center [336, 165] width 673 height 331
click at [474, 120] on font "คุณจะต้องลงทะเบียนเพื่อเข้าถึงเนื้อหานี้" at bounding box center [479, 122] width 95 height 6
click at [474, 122] on font "คุณจะต้องลงทะเบียนเพื่อเข้าถึงเนื้อหานี้" at bounding box center [479, 122] width 95 height 6
drag, startPoint x: 532, startPoint y: 123, endPoint x: 488, endPoint y: 144, distance: 49.3
click at [471, 133] on div "21. [PERSON_NAME] [PERSON_NAME] hit เป็นไปได้ คุณจะต้องลงทะเบียนเพื่อเข้าถึงเนื…" at bounding box center [481, 118] width 127 height 45
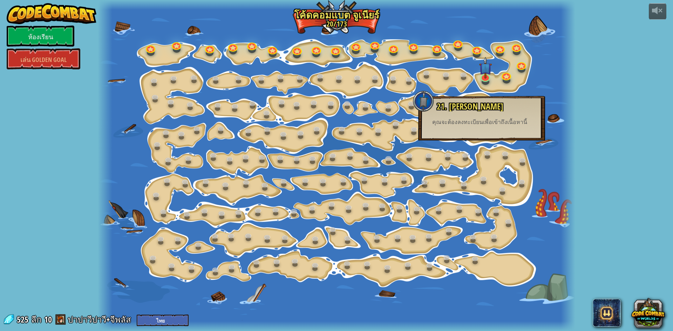
click at [632, 178] on div "ขับเคลื่อนโดย ห้องเรียน [PERSON_NAME] Golden Goal 15. ทีละขั้น ค่าอาร์กิวเมนต์ข…" at bounding box center [336, 165] width 673 height 331
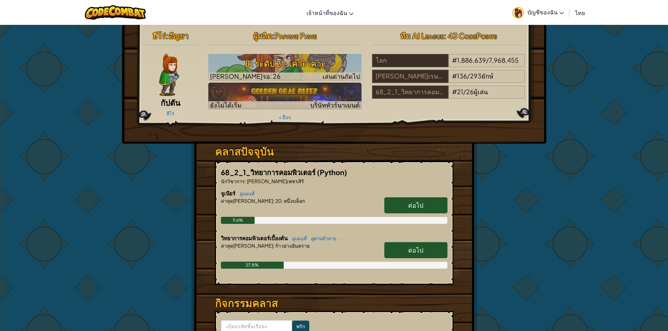
click at [266, 32] on font "ผู้ผลิต" at bounding box center [262, 36] width 19 height 10
click at [299, 39] on font "Papawe Pawe" at bounding box center [296, 36] width 42 height 10
drag, startPoint x: 315, startPoint y: 36, endPoint x: 321, endPoint y: 37, distance: 5.4
click at [317, 36] on font "Papawe Pawe" at bounding box center [296, 36] width 42 height 10
click at [321, 38] on h2 "ผู้ผลิต : Papawe Pawe" at bounding box center [284, 35] width 153 height 15
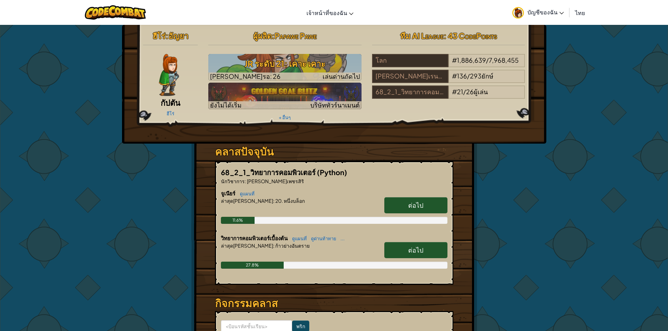
click at [425, 249] on link "ต่อไป" at bounding box center [415, 250] width 63 height 16
select select "th"
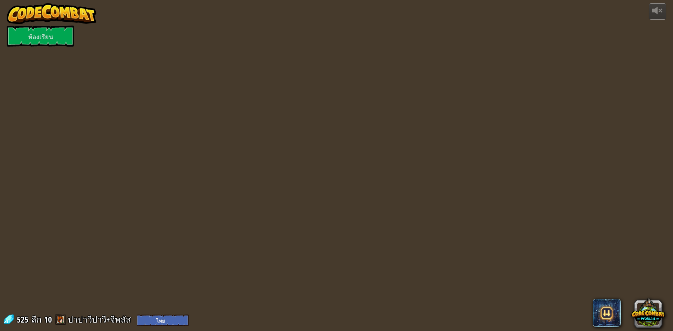
select select "th"
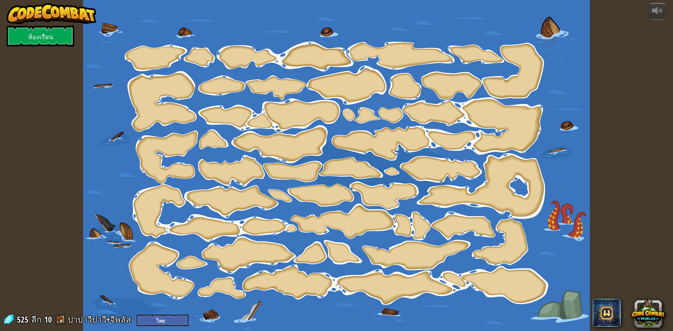
select select "th"
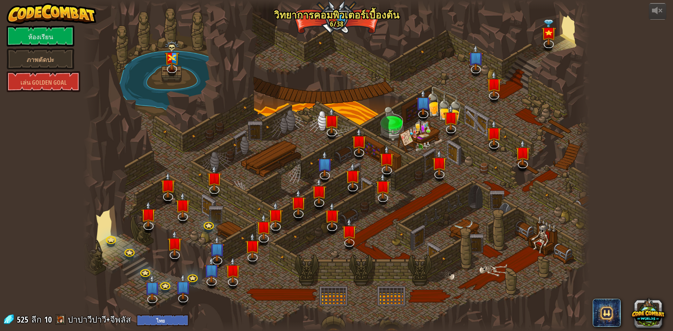
select select "th"
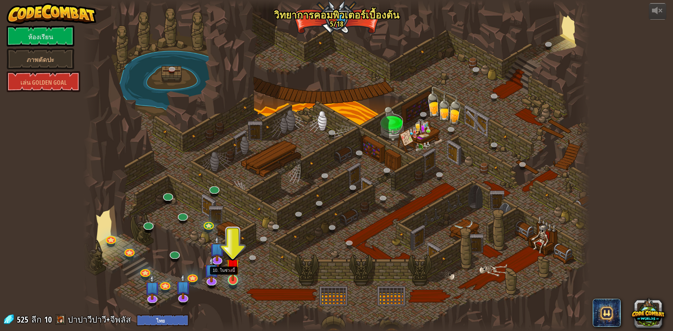
click at [233, 278] on img at bounding box center [233, 265] width 14 height 31
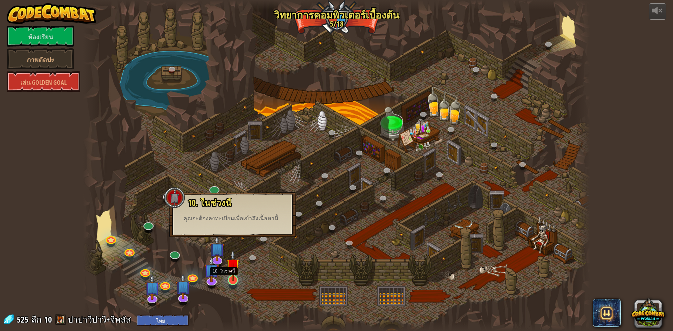
click at [228, 279] on img at bounding box center [233, 265] width 14 height 31
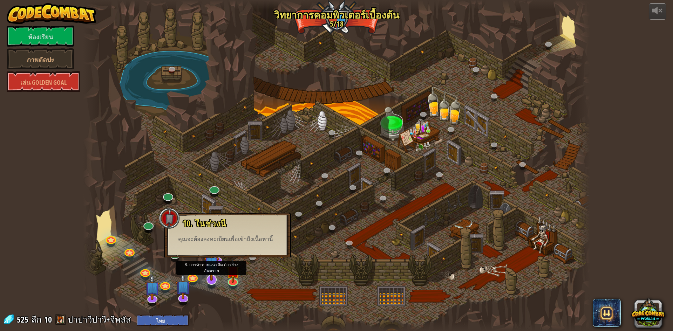
click at [208, 278] on img at bounding box center [211, 264] width 15 height 34
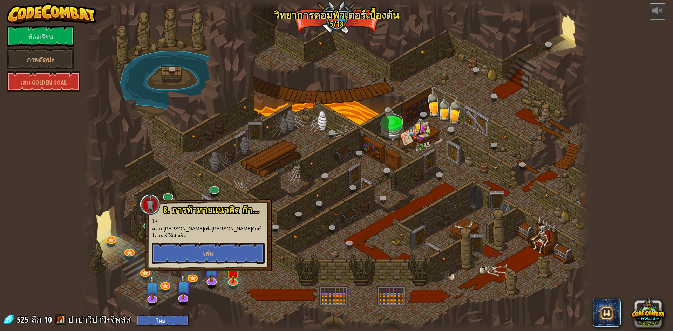
click at [224, 283] on div at bounding box center [336, 165] width 507 height 331
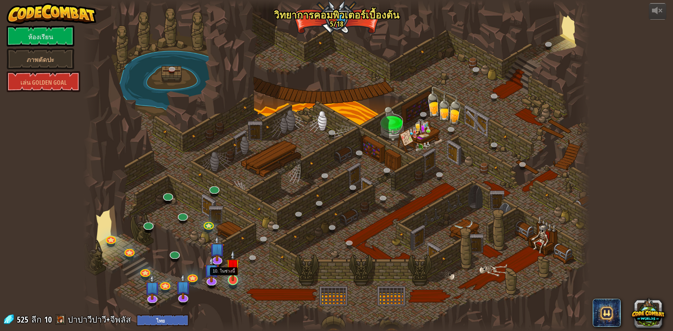
click at [236, 277] on img at bounding box center [233, 265] width 14 height 31
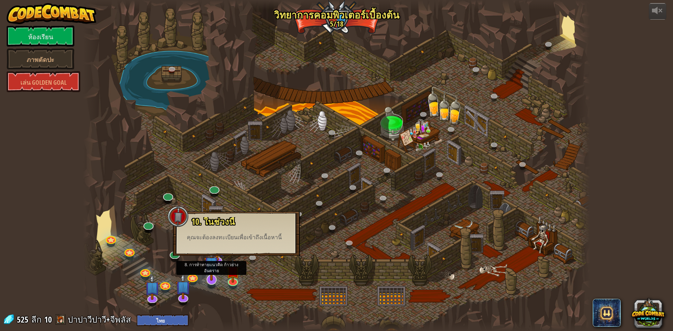
click at [217, 260] on img at bounding box center [211, 264] width 15 height 34
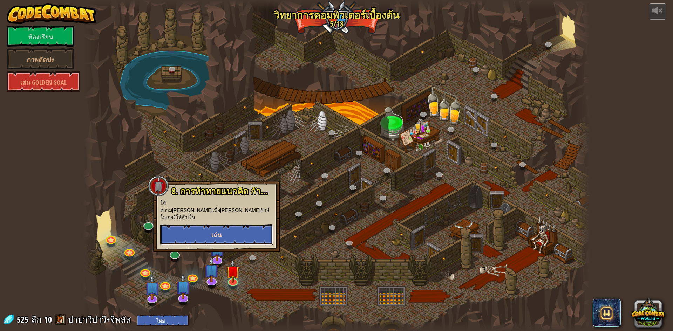
click at [237, 224] on button "เล่น" at bounding box center [216, 234] width 113 height 21
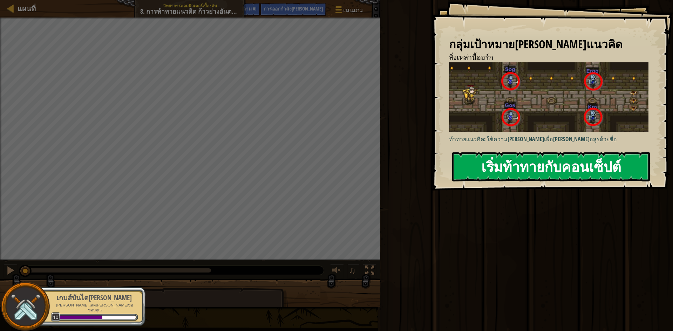
click at [499, 162] on font "เริ่มท้าทายกับคอนเซ็ปต์" at bounding box center [551, 166] width 140 height 19
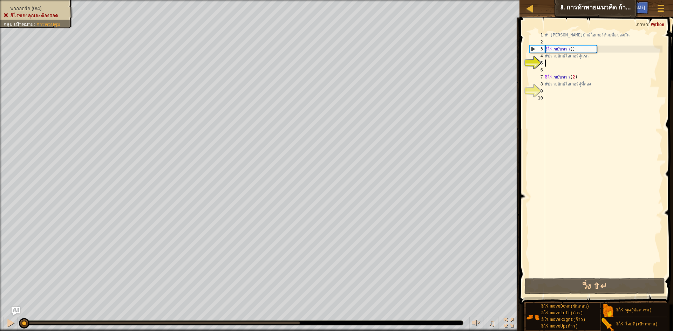
scroll to position [3, 0]
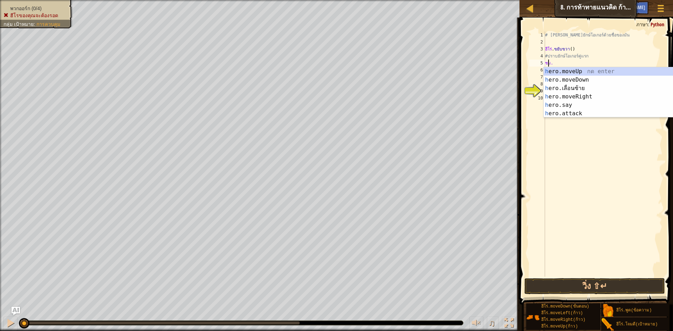
type textarea "h"
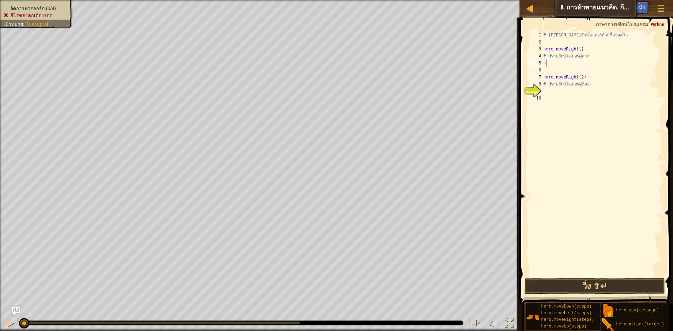
click at [552, 62] on div "# [PERSON_NAME]ยักษ์โอเกอร์ด้วยชื่อของมัน hero . moveRight ( ) # ปราบยักษ์โอเกอ…" at bounding box center [602, 162] width 121 height 260
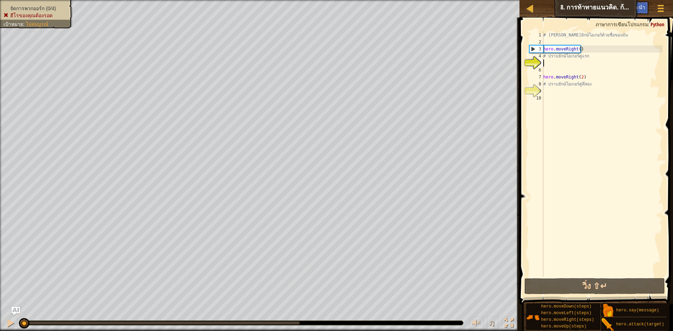
type textarea "h"
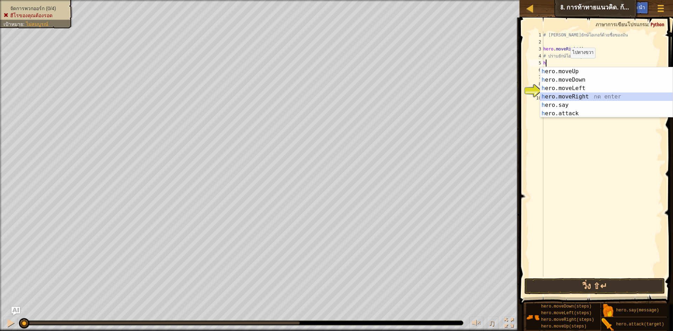
click at [565, 97] on div "h ero.moveUp กด enter h ero.moveDown กด enter h ero.moveLeft กด enter h ero.mov…" at bounding box center [606, 100] width 133 height 67
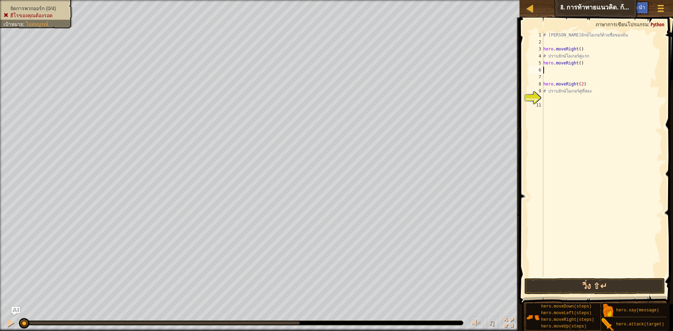
click at [581, 65] on div "# [PERSON_NAME]ยักษ์โอเกอร์ด้วยชื่อของมัน hero . moveRight ( ) # ปราบยักษ์โอเกอ…" at bounding box center [602, 162] width 121 height 260
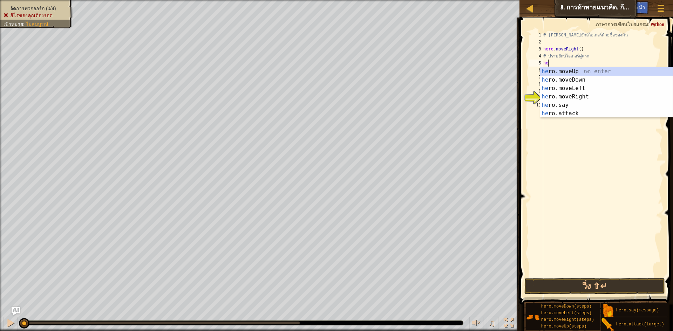
type textarea "h"
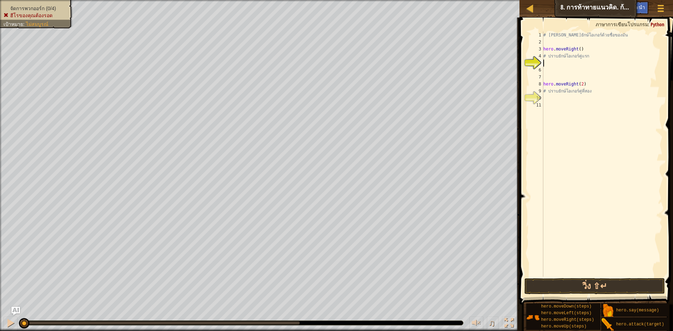
type textarea "h"
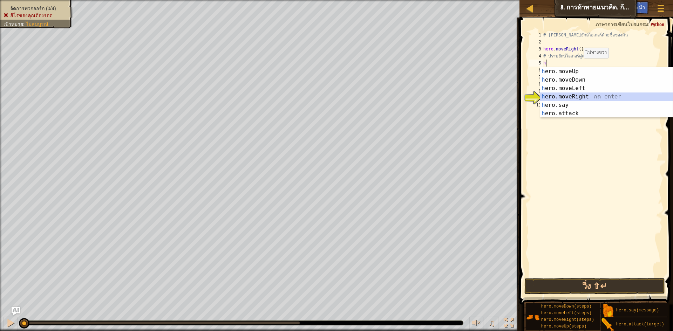
click at [562, 96] on div "h ero.moveUp กด enter h ero.moveDown กด enter h ero.moveLeft กด enter h ero.mov…" at bounding box center [606, 100] width 133 height 67
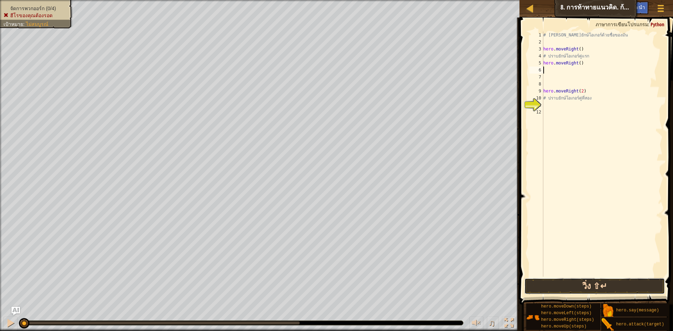
click at [584, 288] on button "วิ่ง ⇧↵" at bounding box center [595, 286] width 141 height 16
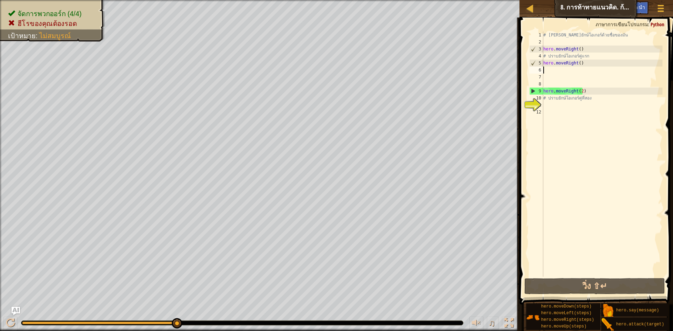
type textarea "h"
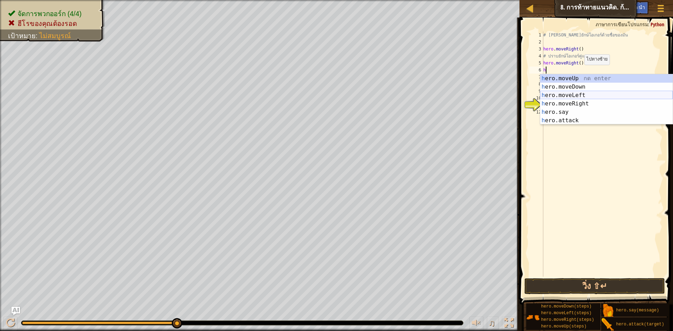
click at [572, 94] on div "h ero.moveUp กด enter h ero.moveDown กด enter h ero.moveLeft กด enter h ero.mov…" at bounding box center [606, 107] width 133 height 67
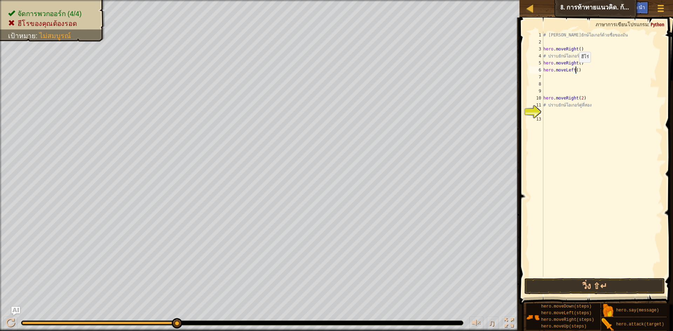
click at [576, 69] on div "# [PERSON_NAME]ยักษ์โอเกอร์ด้วยชื่อของมัน hero . moveRight ( ) # ปราบยักษ์โอเกอ…" at bounding box center [602, 162] width 121 height 260
click at [567, 289] on button "วิ่ง ⇧↵" at bounding box center [595, 286] width 141 height 16
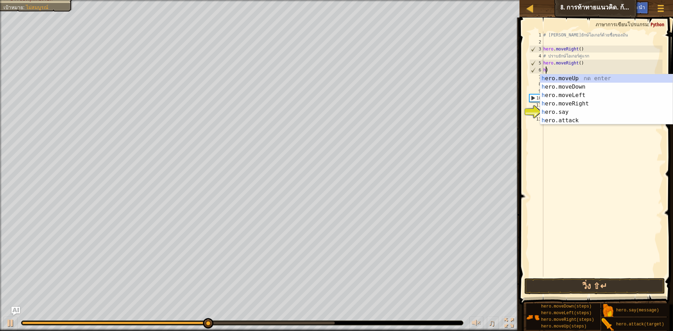
scroll to position [3, 0]
click at [565, 101] on div "h ero.moveUp กด enter h ero.moveDown กด enter h ero.moveLeft กด enter h ero.mov…" at bounding box center [606, 107] width 133 height 67
type textarea "hero.moveRight()"
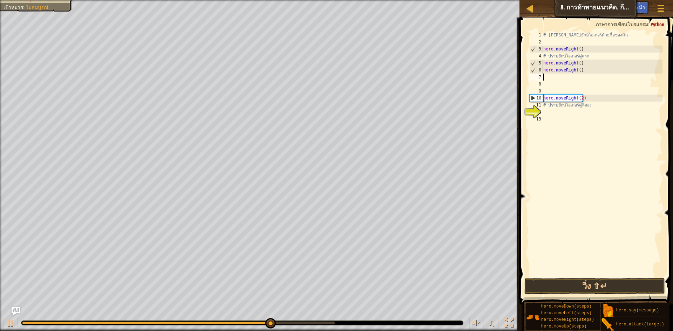
click at [548, 76] on div "# [PERSON_NAME]ยักษ์โอเกอร์ด้วยชื่อของมัน hero . moveRight ( ) # ปราบยักษ์โอเกอ…" at bounding box center [602, 162] width 121 height 260
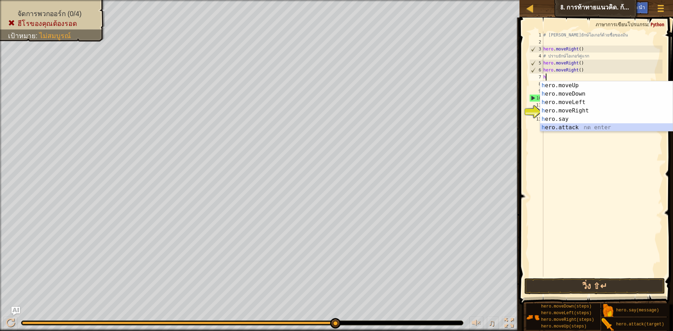
click at [554, 128] on div "h ero.moveUp กด enter h ero.moveDown กด enter h ero.moveLeft กด enter h ero.mov…" at bounding box center [606, 114] width 133 height 67
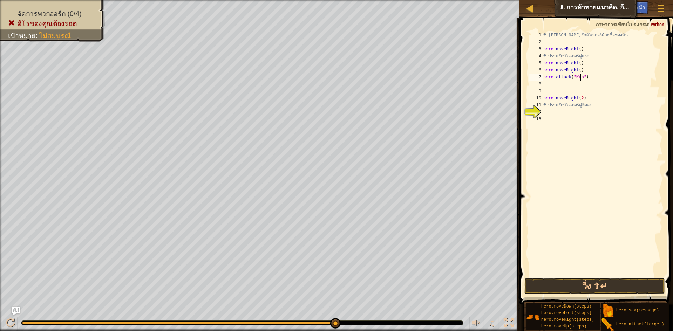
scroll to position [3, 3]
type textarea "hero.attack("Kro")"
click at [551, 88] on div "# [PERSON_NAME]ยักษ์โอเกอร์ด้วยชื่อของมัน hero . moveRight ( ) # ปราบยักษ์โอเกอ…" at bounding box center [602, 162] width 121 height 260
click at [551, 79] on div "# [PERSON_NAME]ยักษ์โอเกอร์ด้วยชื่อของมัน hero . moveRight ( ) # ปราบยักษ์โอเกอ…" at bounding box center [602, 162] width 121 height 260
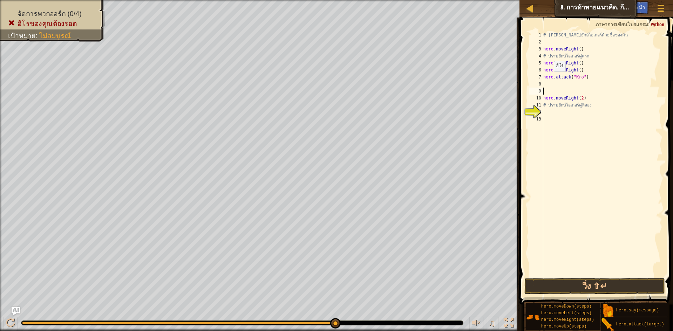
type textarea "hero.attack("Kro")"
click at [549, 81] on div "# [PERSON_NAME]ยักษ์โอเกอร์ด้วยชื่อของมัน hero . moveRight ( ) # ปราบยักษ์โอเกอ…" at bounding box center [602, 162] width 121 height 260
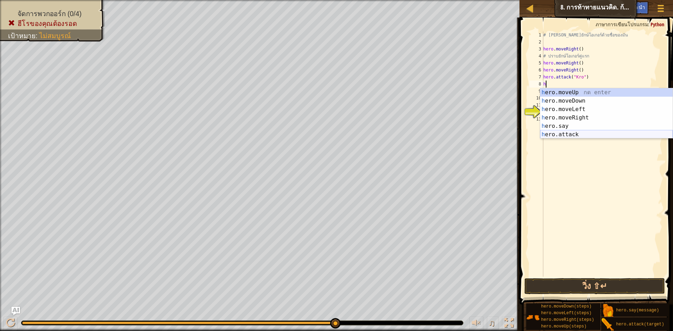
click at [554, 134] on div "h ero.moveUp กด enter h ero.moveDown กด enter h ero.moveLeft กด enter h ero.mov…" at bounding box center [606, 121] width 133 height 67
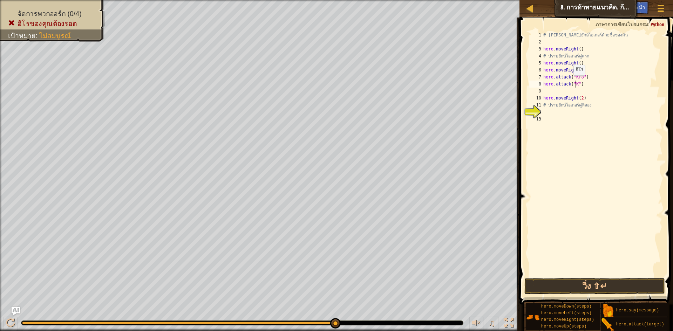
scroll to position [3, 3]
type textarea "hero.attack("Kro")"
click at [557, 92] on div "# [PERSON_NAME]ยักษ์โอเกอร์ด้วยชื่อของมัน hero . moveRight ( ) # ปราบยักษ์โอเกอ…" at bounding box center [602, 162] width 121 height 260
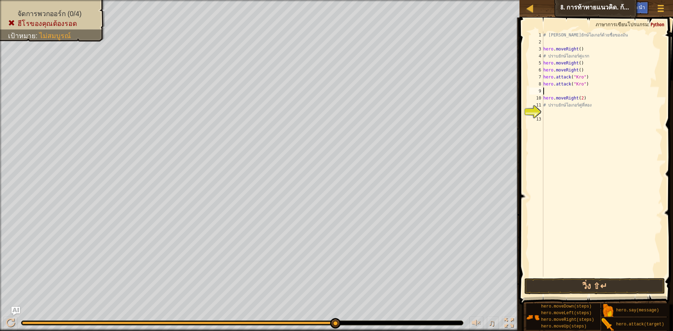
type textarea "h"
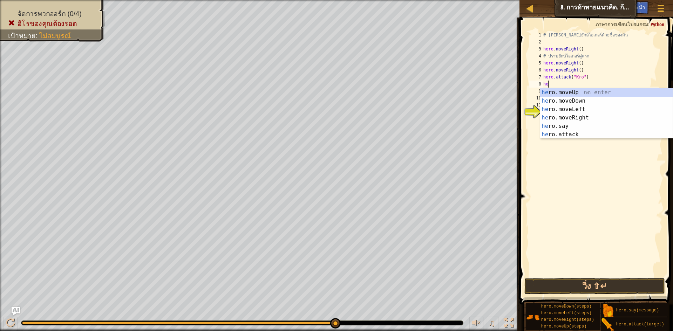
type textarea "h"
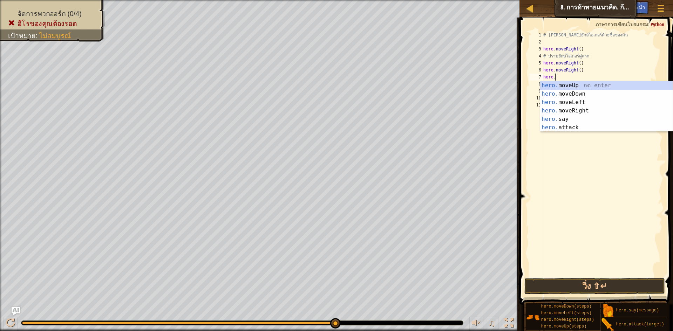
type textarea "h"
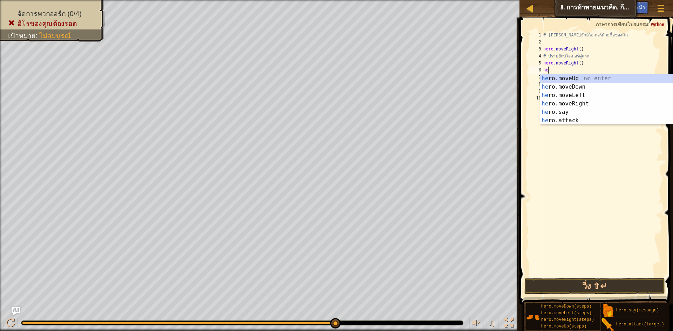
type textarea "h"
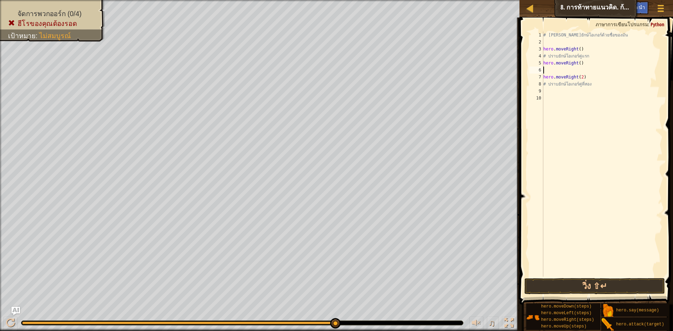
type textarea "hero.moveRight()"
click at [579, 65] on div "# [PERSON_NAME]ยักษ์โอเกอร์ด้วยชื่อของมัน hero . moveRight ( ) # ปราบยักษ์โอเกอ…" at bounding box center [602, 162] width 121 height 260
type textarea "hero.moveRight(4)"
click at [547, 71] on div "# [PERSON_NAME]ยักษ์โอเกอร์ด้วยชื่อของมัน hero . moveRight ( ) # ปราบยักษ์โอเกอ…" at bounding box center [602, 162] width 121 height 260
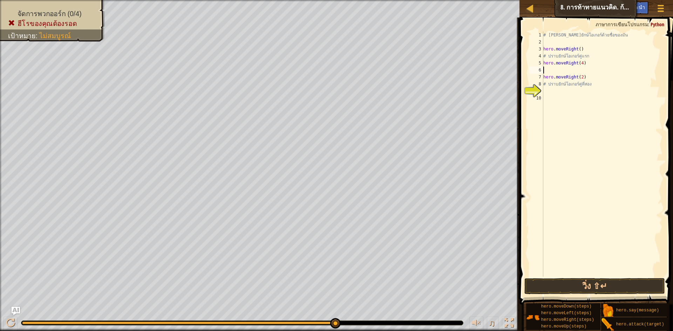
scroll to position [3, 0]
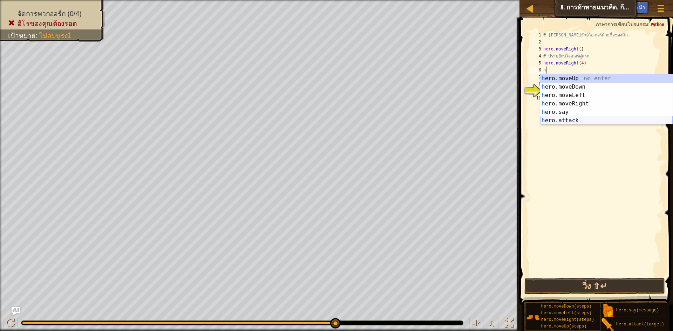
click at [563, 119] on div "h ero.moveUp กด enter h ero.moveDown กด enter h ero.moveLeft กด enter h ero.mov…" at bounding box center [606, 107] width 133 height 67
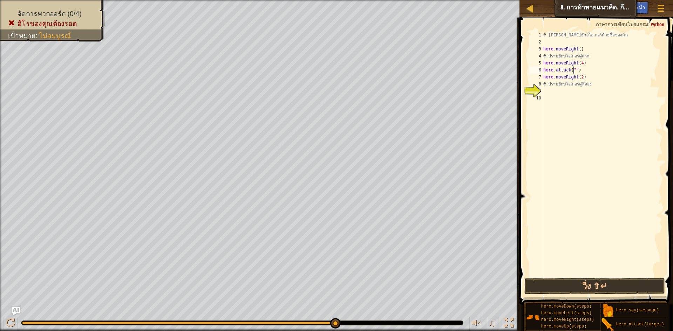
scroll to position [3, 3]
type textarea "hero.attack("Kro")"
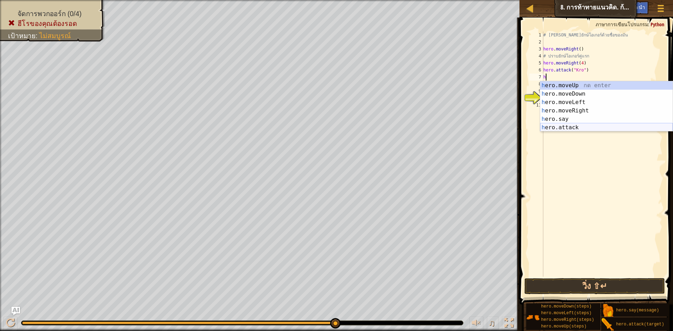
click at [576, 129] on div "h ero.moveUp กด enter h ero.moveDown กด enter h ero.moveLeft กด enter h ero.mov…" at bounding box center [606, 114] width 133 height 67
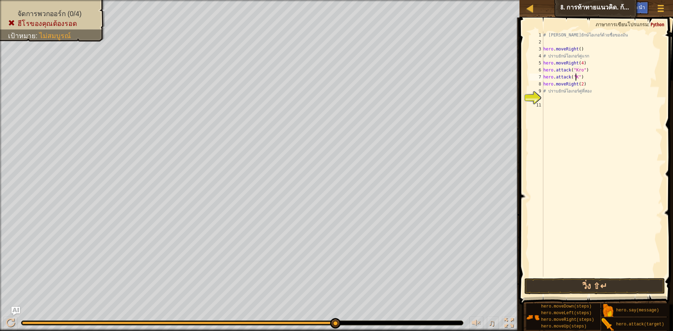
scroll to position [3, 3]
type textarea "hero.attack("Kro")"
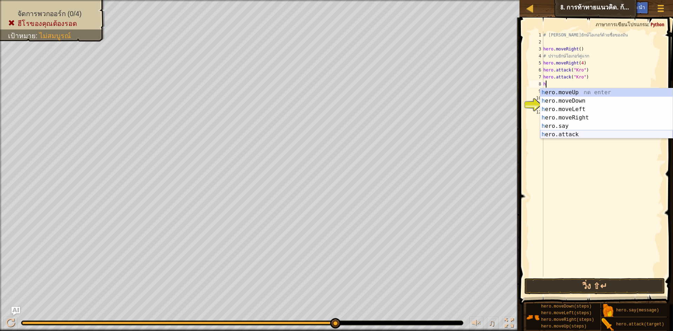
click at [558, 134] on div "h ero.moveUp กด enter h ero.moveDown กด enter h ero.moveLeft กด enter h ero.mov…" at bounding box center [606, 121] width 133 height 67
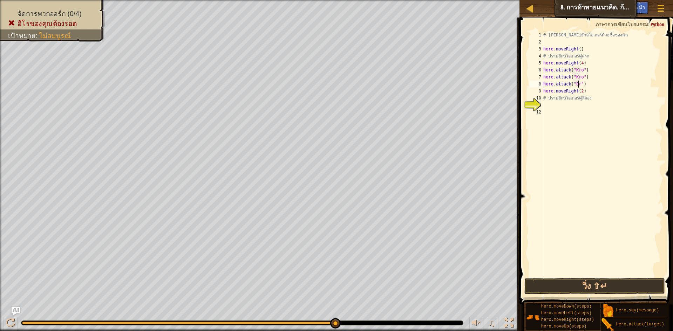
scroll to position [3, 3]
type textarea "hero.attack("Ergo")"
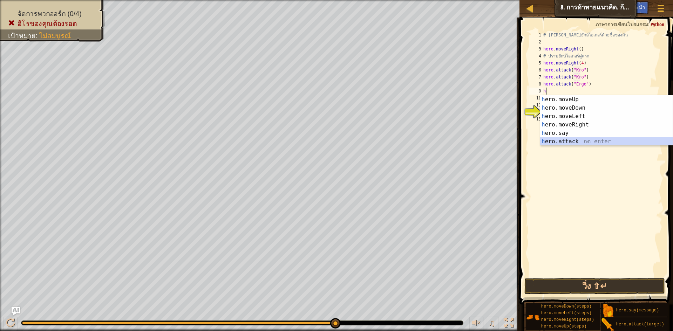
click at [557, 141] on div "h ero.moveUp กด enter h ero.moveDown กด enter h ero.moveLeft กด enter h ero.mov…" at bounding box center [606, 128] width 133 height 67
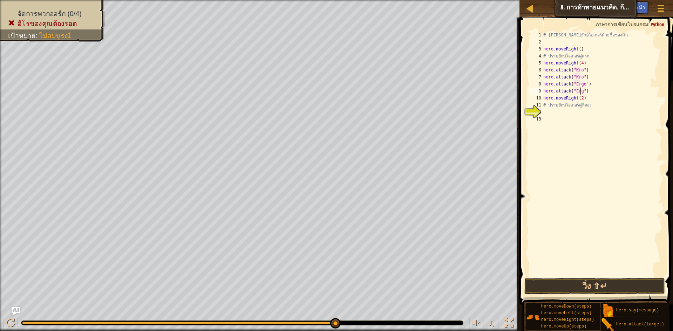
scroll to position [3, 3]
type textarea "hero.attack("Ergo")"
click at [548, 290] on button "วิ่ง ⇧↵" at bounding box center [595, 286] width 141 height 16
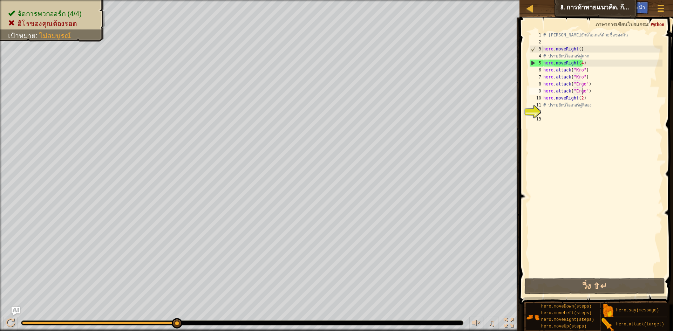
scroll to position [3, 0]
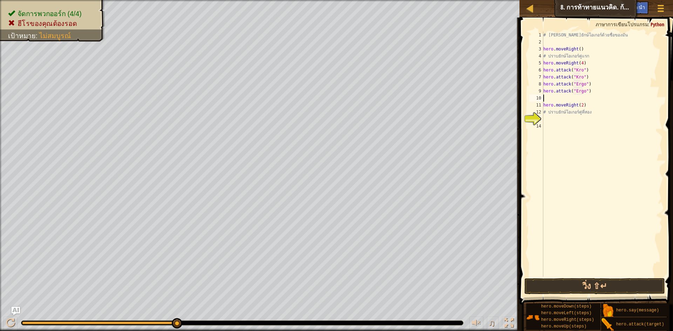
type textarea "h"
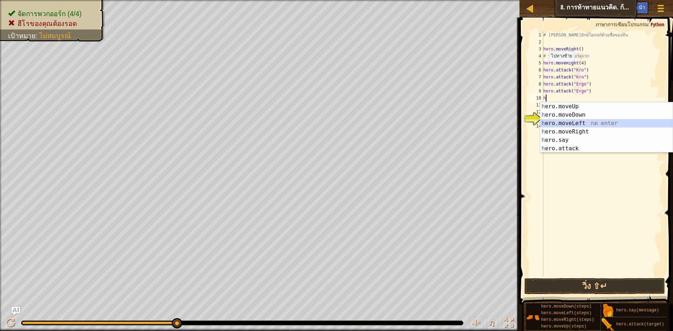
click at [563, 121] on div "h ero.moveUp กด enter h ero.moveDown กด enter h ero.moveLeft กด enter h ero.mov…" at bounding box center [606, 135] width 133 height 67
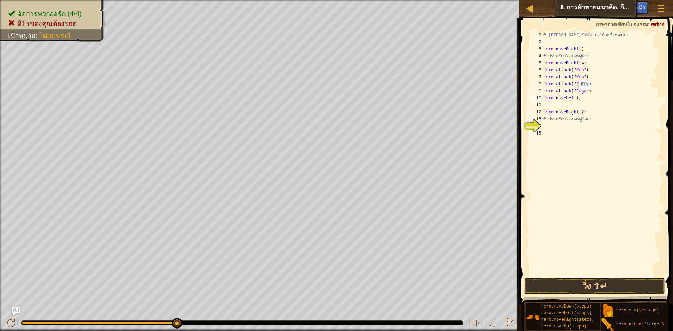
click at [575, 97] on div "# [PERSON_NAME]ยักษ์โอเกอร์ด้วยชื่อของมัน hero . moveRight ( ) # ปราบยักษ์โอเกอ…" at bounding box center [602, 162] width 121 height 260
click at [576, 283] on button "วิ่ง ⇧↵" at bounding box center [595, 286] width 141 height 16
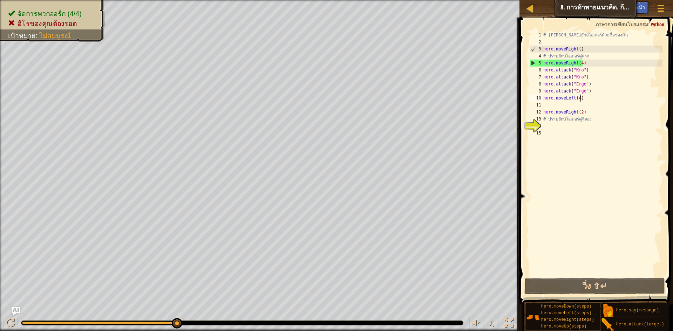
click at [584, 96] on div "# [PERSON_NAME]ยักษ์โอเกอร์ด้วยชื่อของมัน hero . moveRight ( ) # ปราบยักษ์โอเกอ…" at bounding box center [602, 162] width 121 height 260
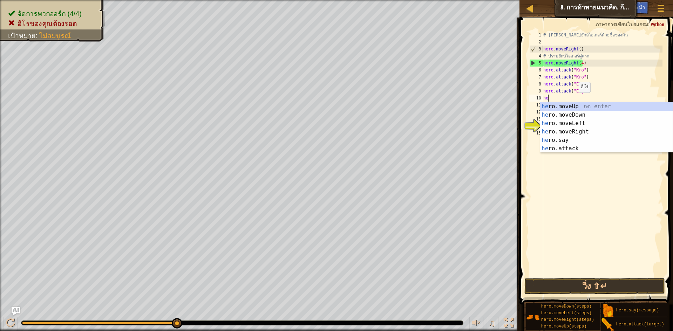
scroll to position [3, 0]
type textarea "h"
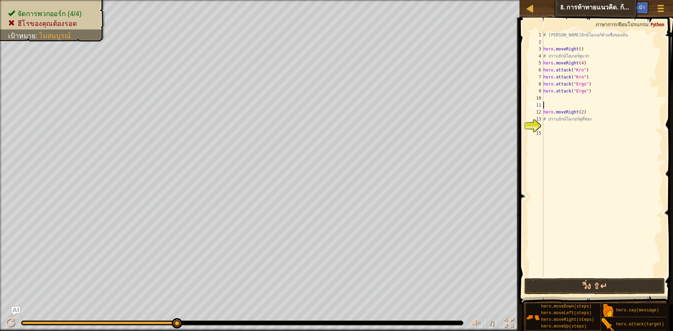
click at [554, 105] on div "# [PERSON_NAME]ยักษ์โอเกอร์ด้วยชื่อของมัน hero . moveRight ( ) # ปราบยักษ์โอเกอ…" at bounding box center [602, 162] width 121 height 260
click at [606, 89] on div "# [PERSON_NAME]ยักษ์โอเกอร์ด้วยชื่อของมัน hero . moveRight ( ) # ปราบยักษ์โอเกอ…" at bounding box center [602, 162] width 121 height 260
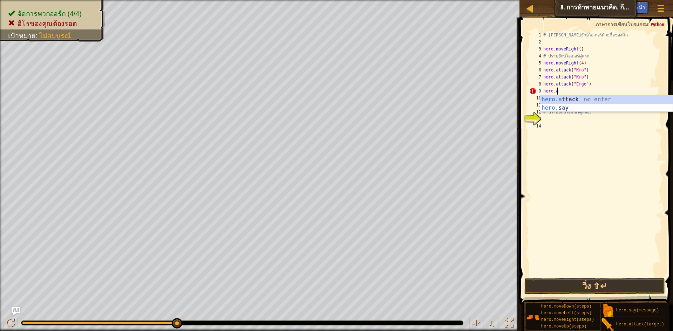
type textarea "h"
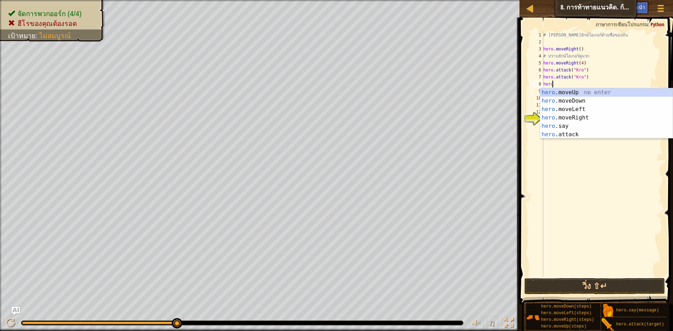
type textarea "h"
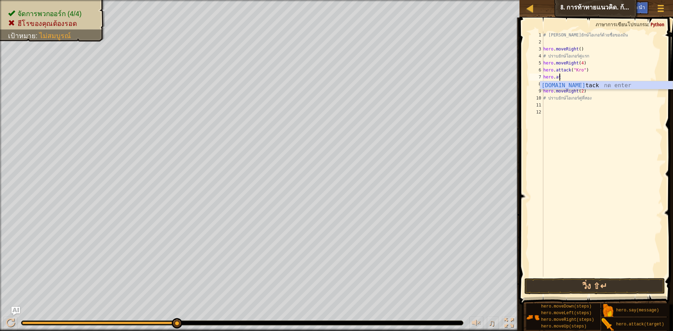
type textarea "h"
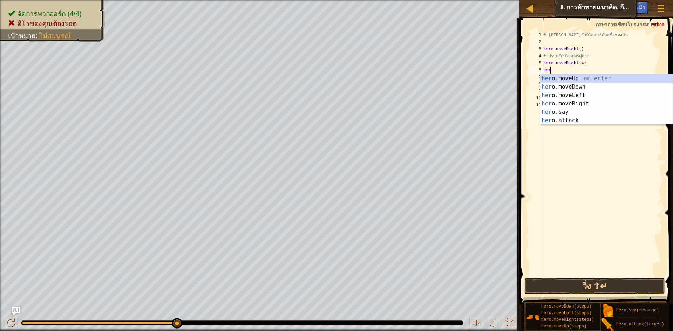
type textarea "h"
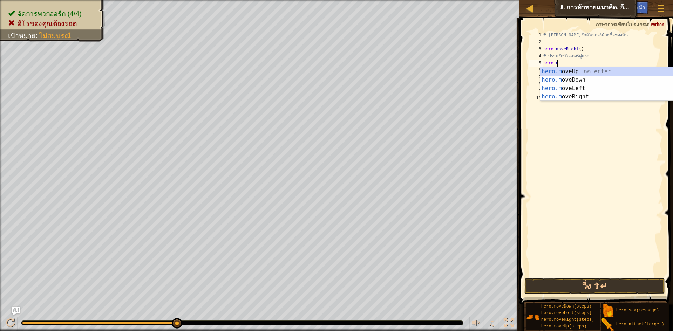
type textarea "h"
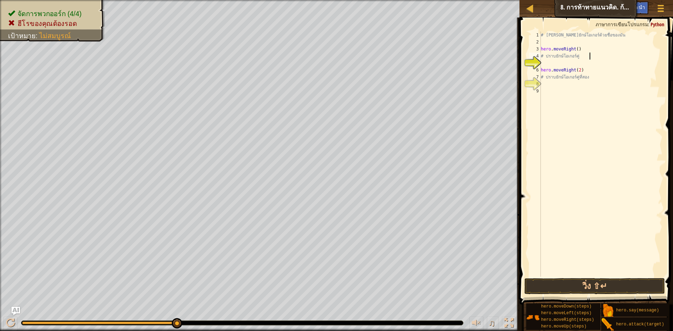
click at [540, 63] on div "5" at bounding box center [536, 63] width 12 height 7
type textarea "hero.moveRight(2)"
drag, startPoint x: 183, startPoint y: 321, endPoint x: 25, endPoint y: 323, distance: 158.2
click at [26, 324] on div at bounding box center [242, 323] width 443 height 5
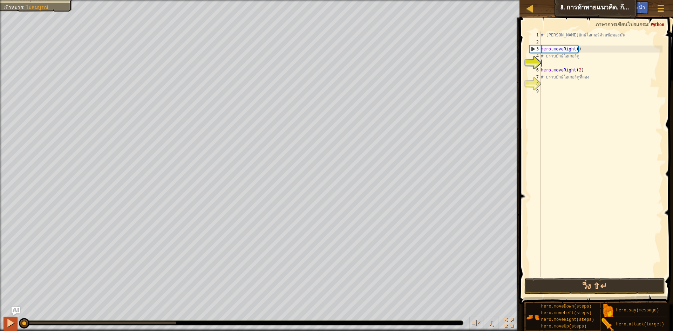
drag, startPoint x: 176, startPoint y: 326, endPoint x: 6, endPoint y: 323, distance: 170.5
click at [6, 323] on div "♫" at bounding box center [260, 321] width 520 height 21
type textarea "h"
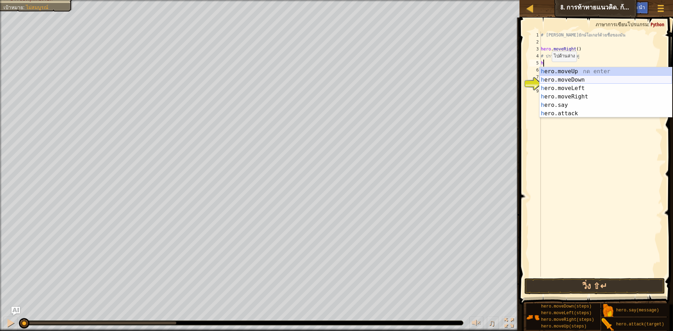
click at [563, 79] on div "h ero.moveUp กด enter h ero.moveDown กด enter h ero.moveLeft กด enter h ero.mov…" at bounding box center [606, 100] width 133 height 67
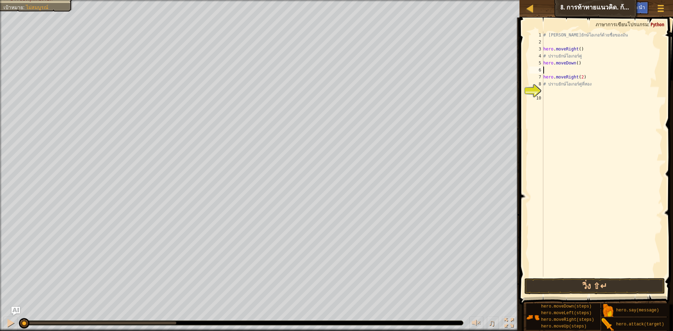
type textarea "h"
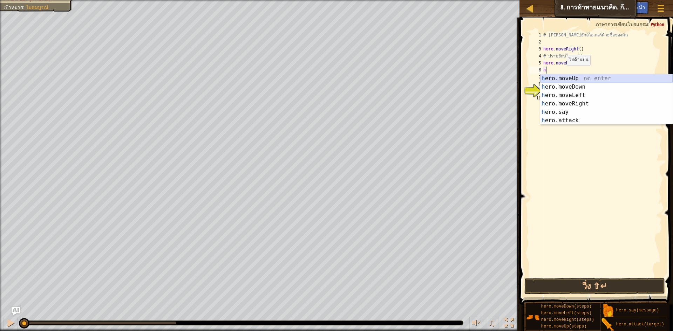
click at [563, 74] on div "h ero.moveUp กด enter h ero.moveDown กด enter h ero.moveLeft กด enter h ero.mov…" at bounding box center [606, 107] width 133 height 67
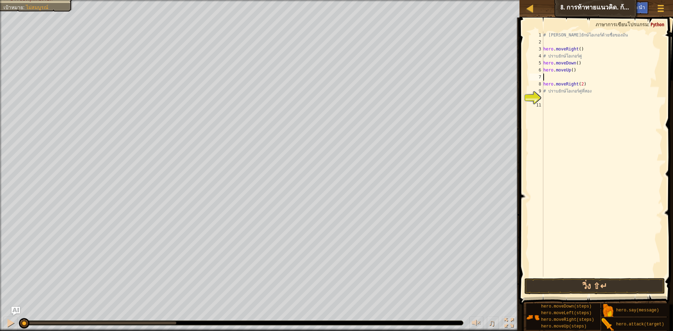
type textarea "h"
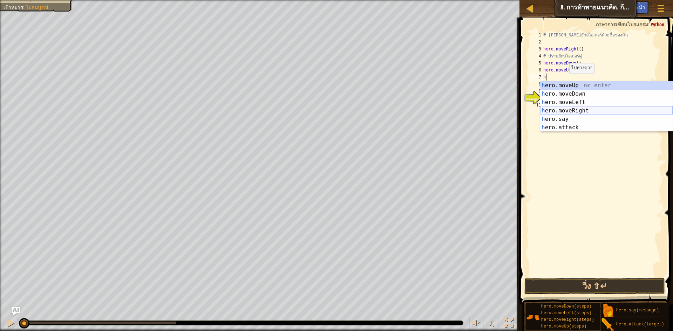
drag, startPoint x: 574, startPoint y: 111, endPoint x: 570, endPoint y: 100, distance: 11.5
click at [572, 108] on div "h ero.moveUp กด enter h ero.moveDown กด enter h ero.moveLeft กด enter h ero.mov…" at bounding box center [606, 114] width 133 height 67
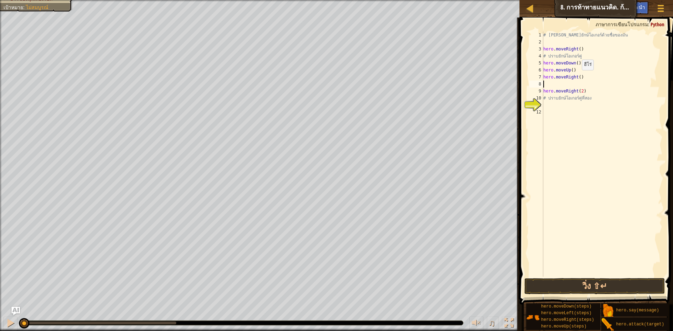
click at [579, 77] on div "# [PERSON_NAME]ยักษ์โอเกอร์ด้วยชื่อของมัน hero . moveRight ( ) # ปราบยักษ์โอเกอ…" at bounding box center [602, 162] width 121 height 260
type textarea "hero.moveRight(2)"
click at [553, 82] on div "# [PERSON_NAME]ยักษ์โอเกอร์ด้วยชื่อของมัน hero . moveRight ( ) # ปราบยักษ์โอเกอ…" at bounding box center [602, 162] width 121 height 260
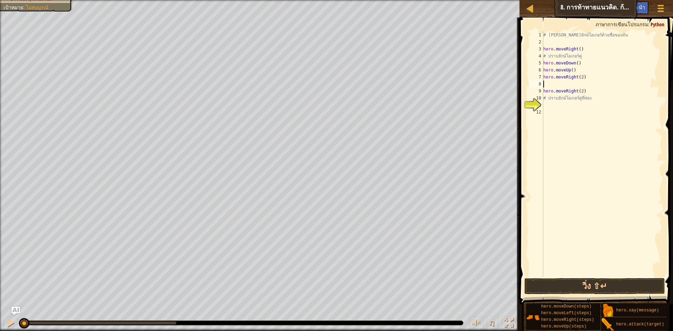
type textarea "h"
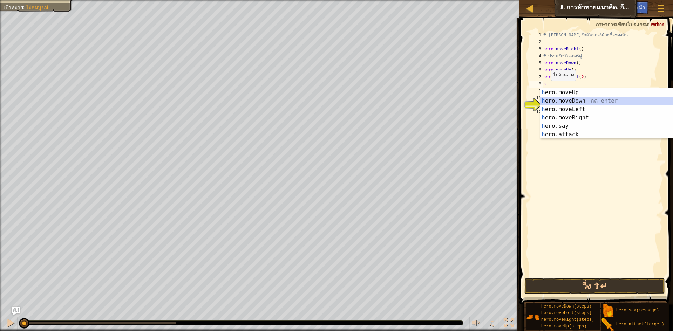
click at [573, 99] on div "h ero.moveUp กด enter h ero.moveDown กด enter h ero.moveLeft กด enter h ero.mov…" at bounding box center [606, 121] width 133 height 67
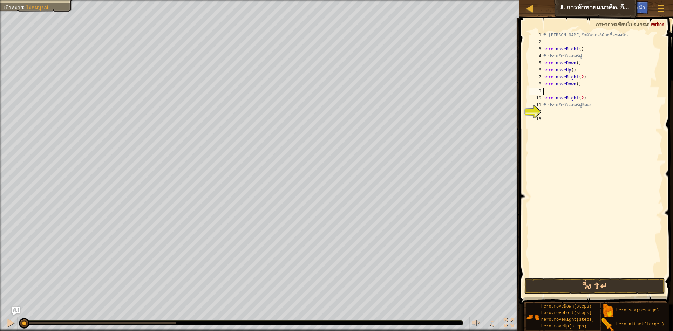
type textarea "h"
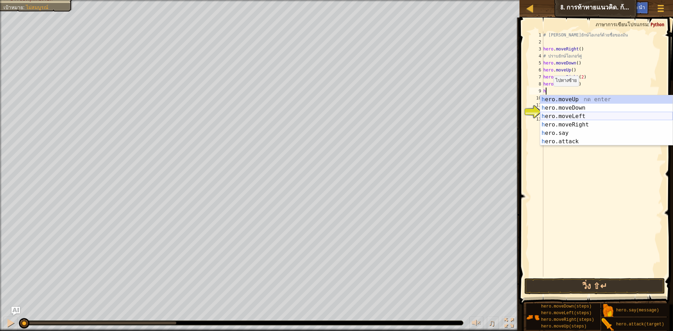
click at [566, 116] on div "h ero.moveUp กด enter h ero.moveDown กด enter h ero.moveLeft กด enter h ero.mov…" at bounding box center [606, 128] width 133 height 67
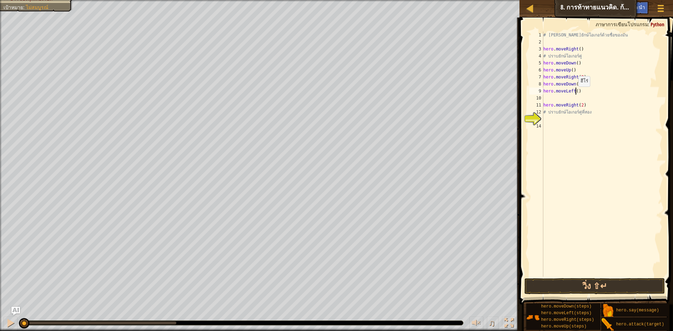
click at [575, 94] on div "# [PERSON_NAME]ยักษ์โอเกอร์ด้วยชื่อของมัน hero . moveRight ( ) # ปราบยักษ์โอเกอ…" at bounding box center [602, 162] width 121 height 260
type textarea "hero.moveLeft(4)"
click at [554, 101] on div "# [PERSON_NAME]ยักษ์โอเกอร์ด้วยชื่อของมัน hero . moveRight ( ) # ปราบยักษ์โอเกอ…" at bounding box center [602, 162] width 121 height 260
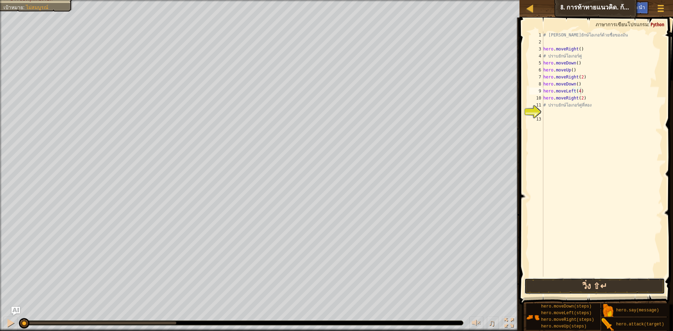
click at [625, 283] on button "วิ่ง ⇧↵" at bounding box center [595, 286] width 141 height 16
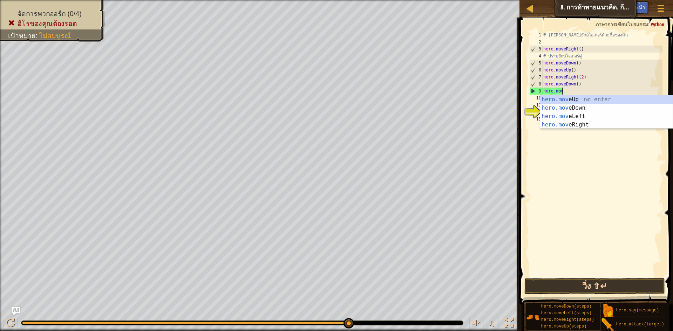
type textarea "h"
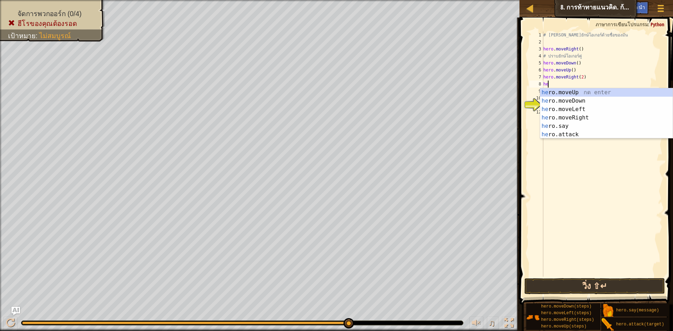
type textarea "h"
click at [569, 133] on div "h ero.moveUp กด enter h ero.moveDown กด enter h ero.moveLeft กด enter h ero.mov…" at bounding box center [606, 121] width 133 height 67
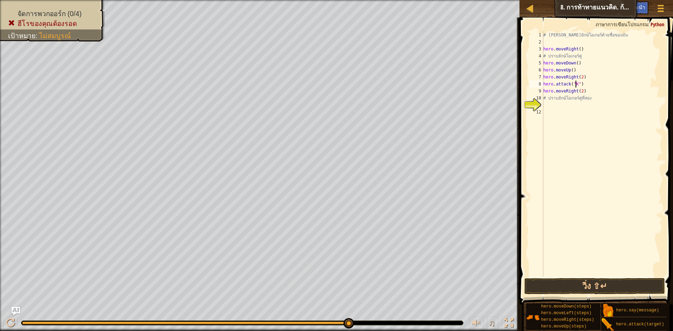
scroll to position [3, 3]
type textarea "hero.attack("Kro")"
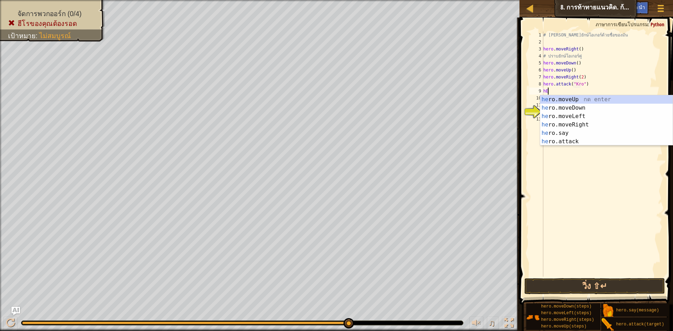
scroll to position [3, 0]
type textarea "h"
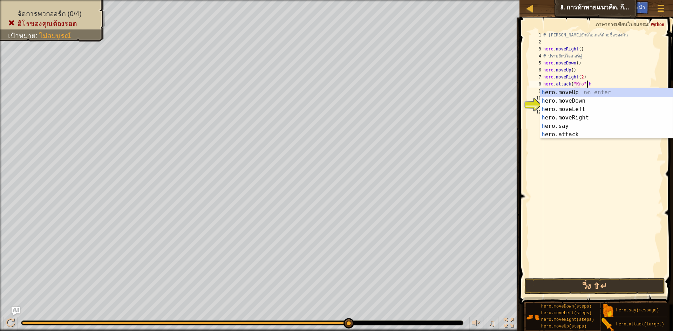
scroll to position [3, 3]
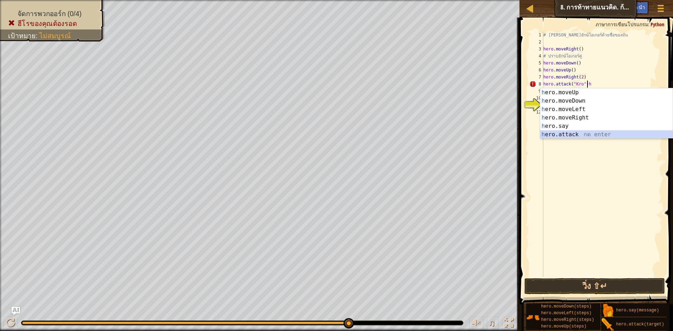
click at [586, 135] on div "h ero.moveUp กด enter h ero.moveDown กด enter h ero.moveLeft กด enter h ero.mov…" at bounding box center [606, 121] width 133 height 67
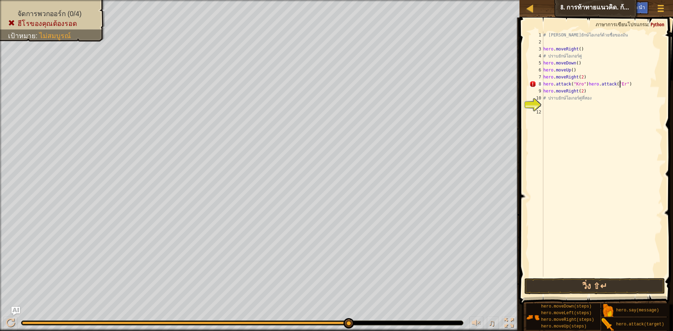
scroll to position [3, 7]
click at [631, 87] on div "# [PERSON_NAME]ยักษ์โอเกอร์ด้วยชื่อของมัน hero . moveRight ( ) # ปราบยักษ์โอเกอ…" at bounding box center [602, 162] width 121 height 260
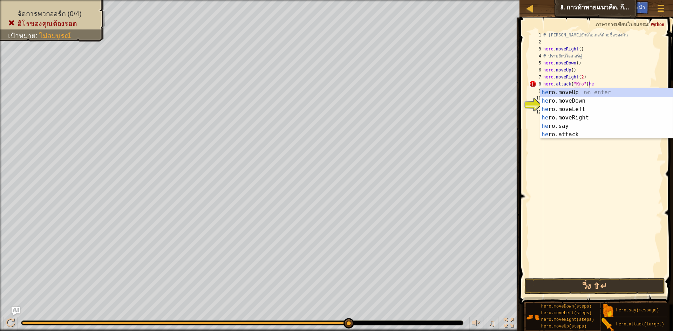
scroll to position [3, 3]
type textarea "hero.attack("Kro")"
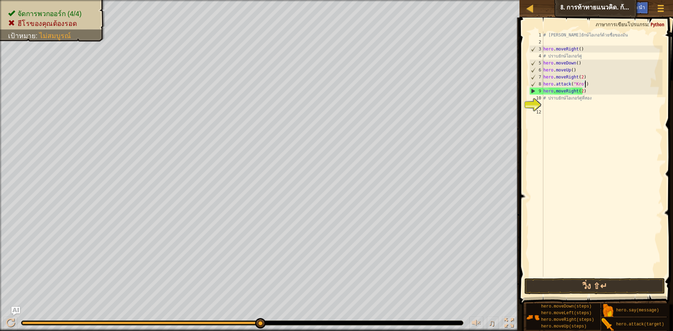
scroll to position [3, 0]
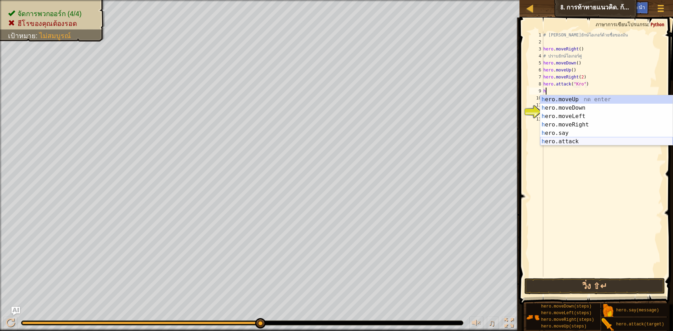
click at [591, 143] on div "h ero.moveUp กด enter h ero.moveDown กด enter h ero.moveLeft กด enter h ero.mov…" at bounding box center [606, 128] width 133 height 67
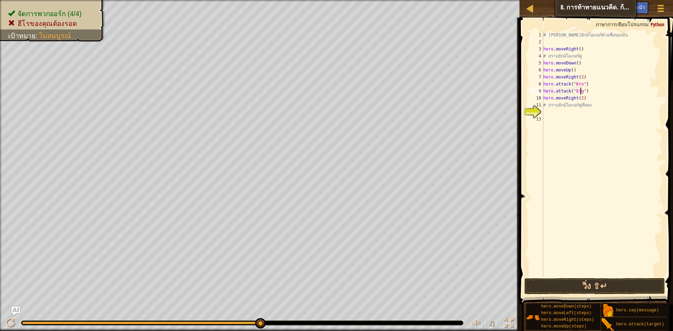
scroll to position [3, 3]
type textarea "hero.attack("Ergo")"
type textarea "h"
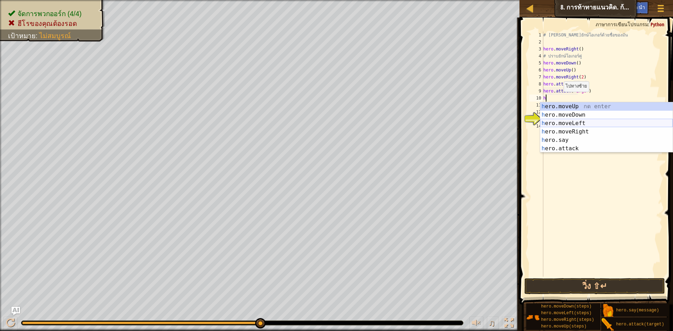
click at [570, 123] on div "h ero.moveUp กด enter h ero.moveDown กด enter h ero.moveLeft กด enter h ero.mov…" at bounding box center [606, 135] width 133 height 67
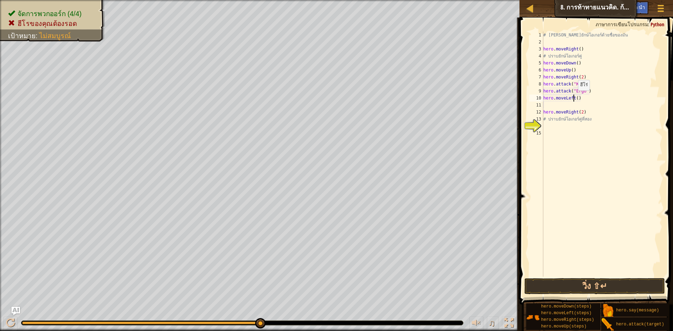
click at [575, 97] on div "# [PERSON_NAME]ยักษ์โอเกอร์ด้วยชื่อของมัน hero . moveRight ( ) # ปราบยักษ์โอเกอ…" at bounding box center [602, 162] width 121 height 260
click at [576, 97] on div "# [PERSON_NAME]ยักษ์โอเกอร์ด้วยชื่อของมัน hero . moveRight ( ) # ปราบยักษ์โอเกอ…" at bounding box center [602, 162] width 121 height 260
type textarea "hero.moveLeft(4)"
click at [579, 104] on div "# [PERSON_NAME]ยักษ์โอเกอร์ด้วยชื่อของมัน hero . moveRight ( ) # ปราบยักษ์โอเกอ…" at bounding box center [602, 162] width 121 height 260
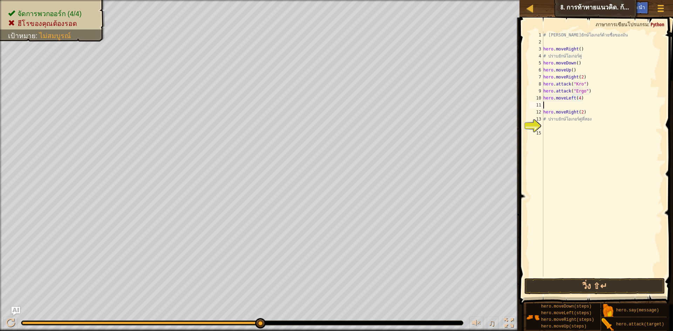
scroll to position [3, 0]
click at [590, 284] on button "วิ่ง ⇧↵" at bounding box center [595, 286] width 141 height 16
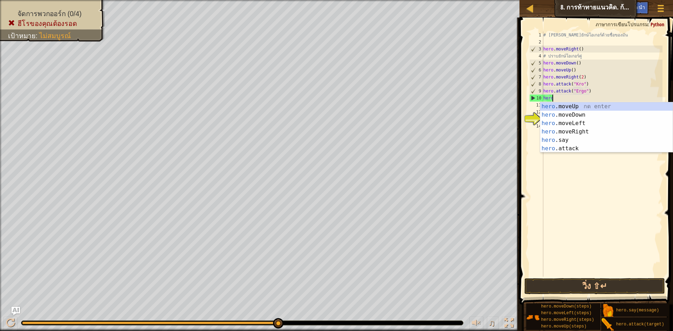
type textarea "h"
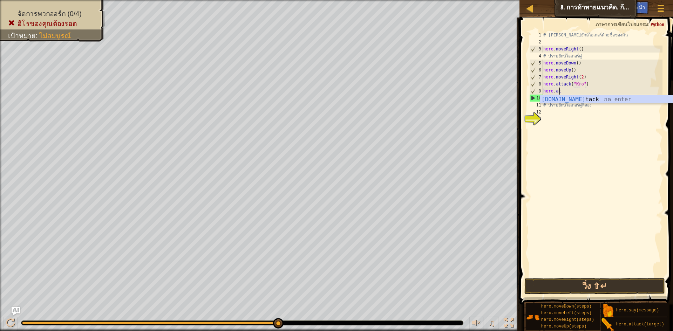
type textarea "h"
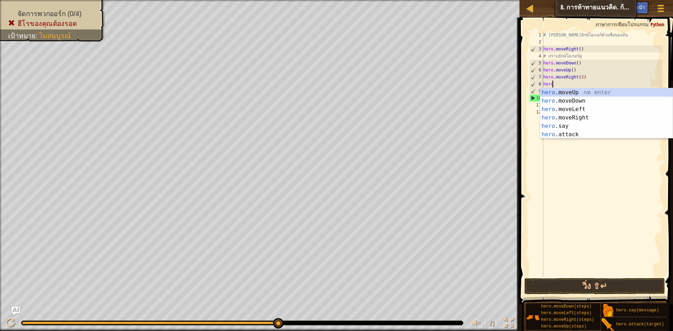
type textarea "h"
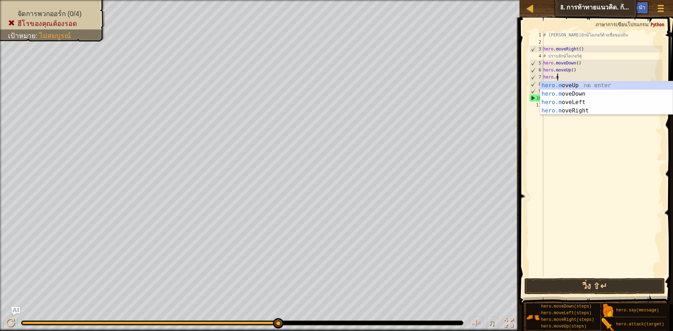
type textarea "h"
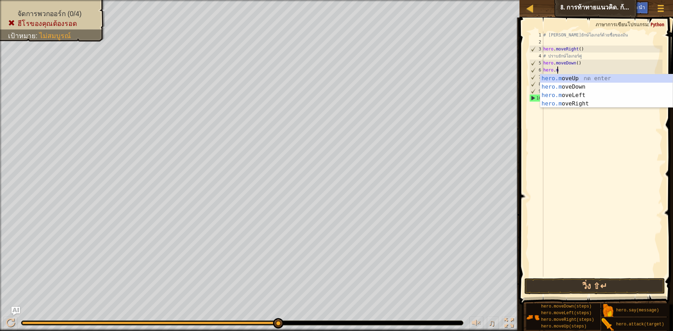
type textarea "h"
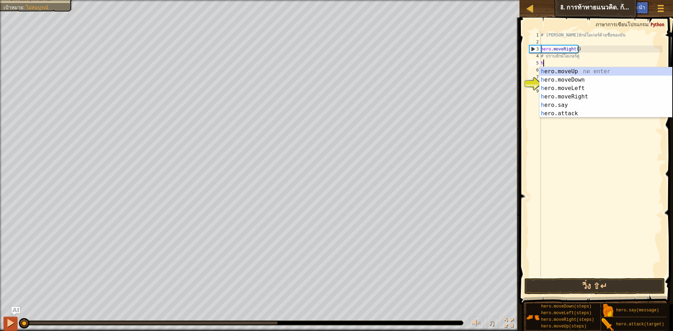
drag, startPoint x: 275, startPoint y: 322, endPoint x: 9, endPoint y: 325, distance: 266.2
click at [9, 325] on div "♫" at bounding box center [260, 321] width 520 height 21
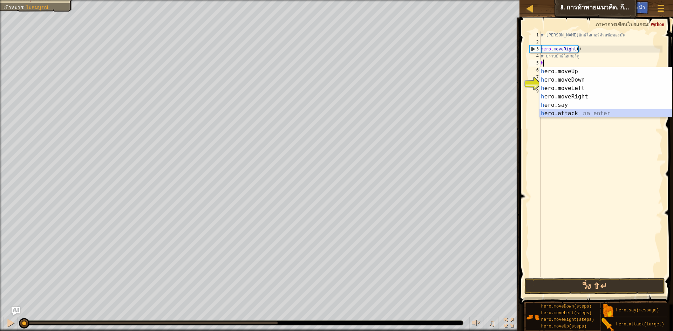
click at [565, 110] on div "h ero.moveUp กด enter h ero.moveDown กด enter h ero.moveLeft กด enter h ero.mov…" at bounding box center [606, 100] width 133 height 67
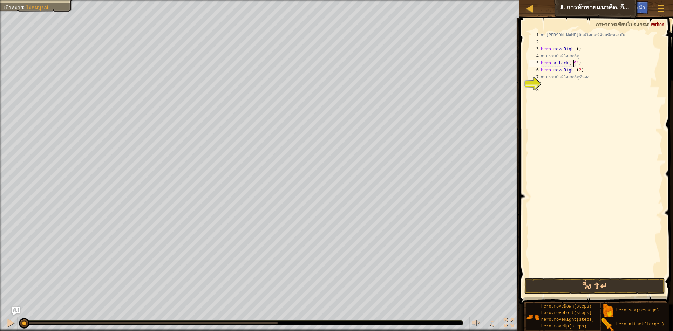
scroll to position [3, 3]
type textarea "hero.attack("Sog")"
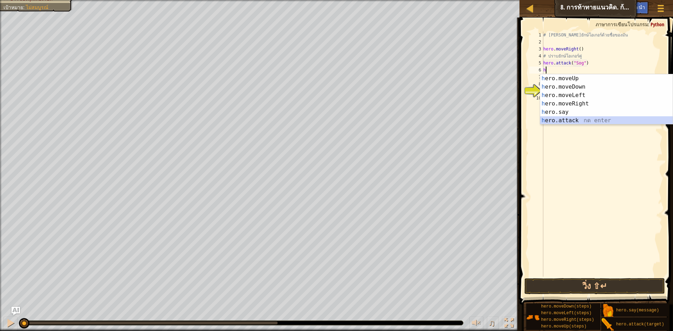
click at [569, 122] on div "h ero.moveUp กด enter h ero.moveDown กด enter h ero.moveLeft กด enter h ero.mov…" at bounding box center [606, 107] width 133 height 67
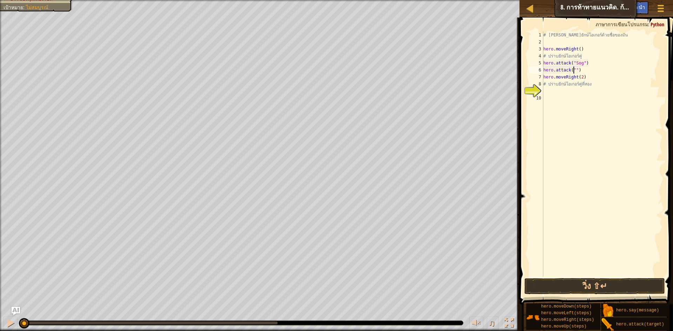
scroll to position [3, 3]
type textarea "hero.attack("Sog")"
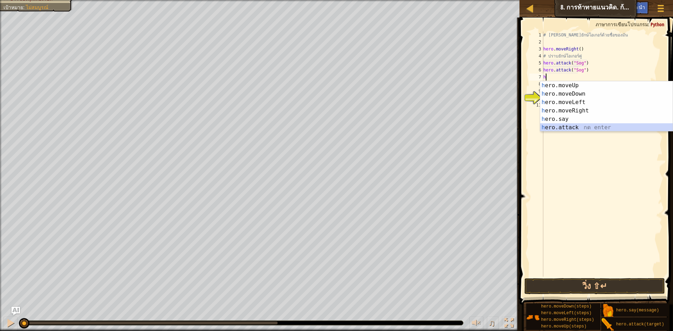
click at [574, 127] on div "h ero.moveUp กด enter h ero.moveDown กด enter h ero.moveLeft กด enter h ero.mov…" at bounding box center [606, 114] width 133 height 67
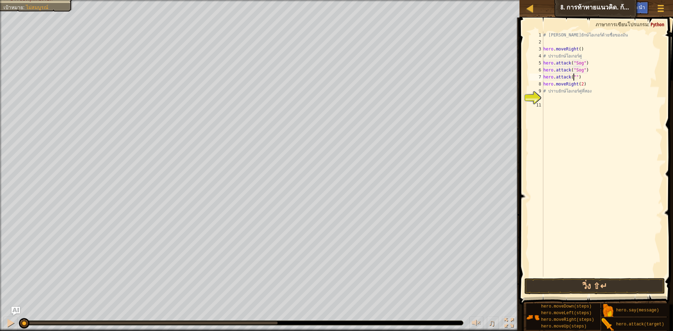
scroll to position [3, 3]
type textarea "hero.attack("Gos")"
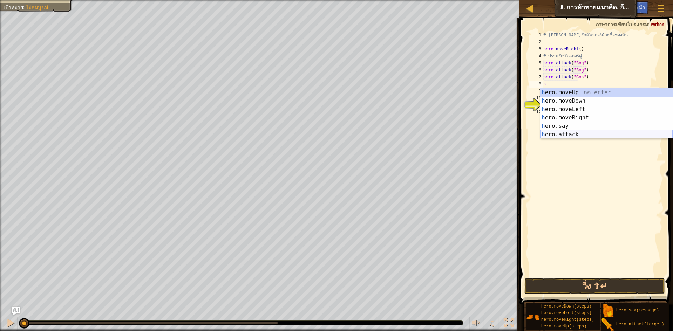
click at [558, 131] on div "h ero.moveUp กด enter h ero.moveDown กด enter h ero.moveLeft กด enter h ero.mov…" at bounding box center [606, 121] width 133 height 67
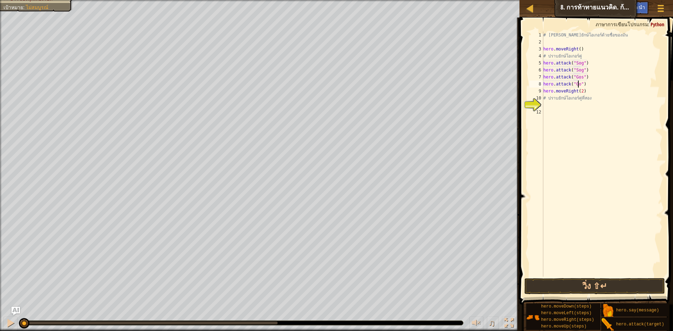
scroll to position [3, 3]
type textarea "hero.attack("Gos")"
click at [563, 286] on button "วิ่ง ⇧↵" at bounding box center [595, 286] width 141 height 16
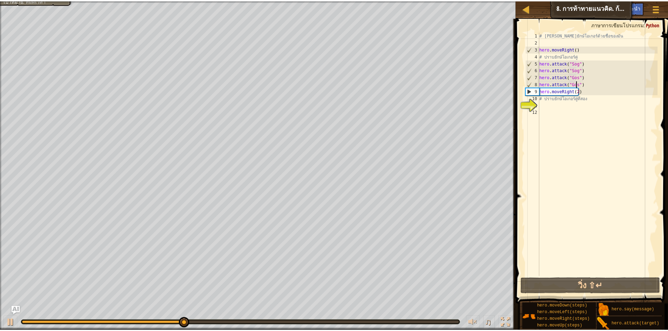
scroll to position [3, 0]
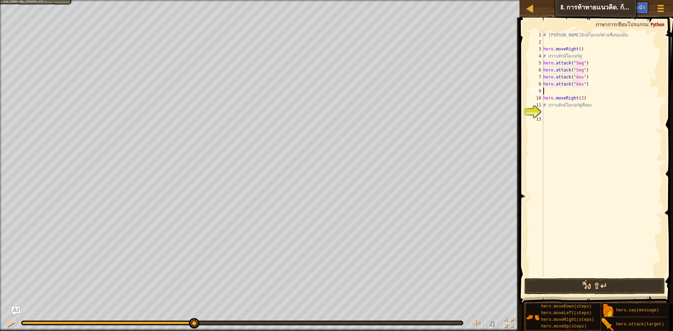
select select "th"
